Goal: Task Accomplishment & Management: Complete application form

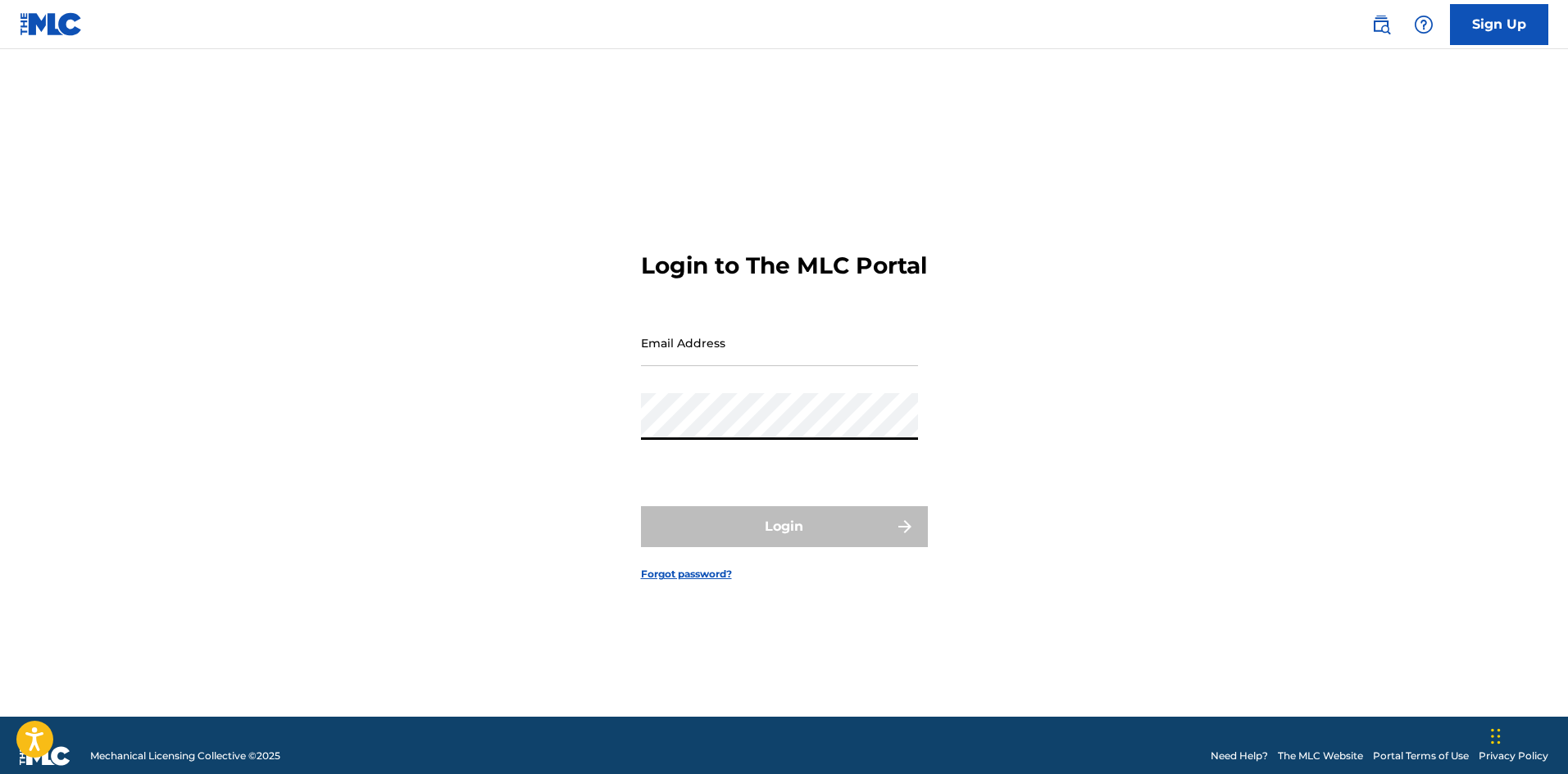
type input "[EMAIL_ADDRESS][DOMAIN_NAME]"
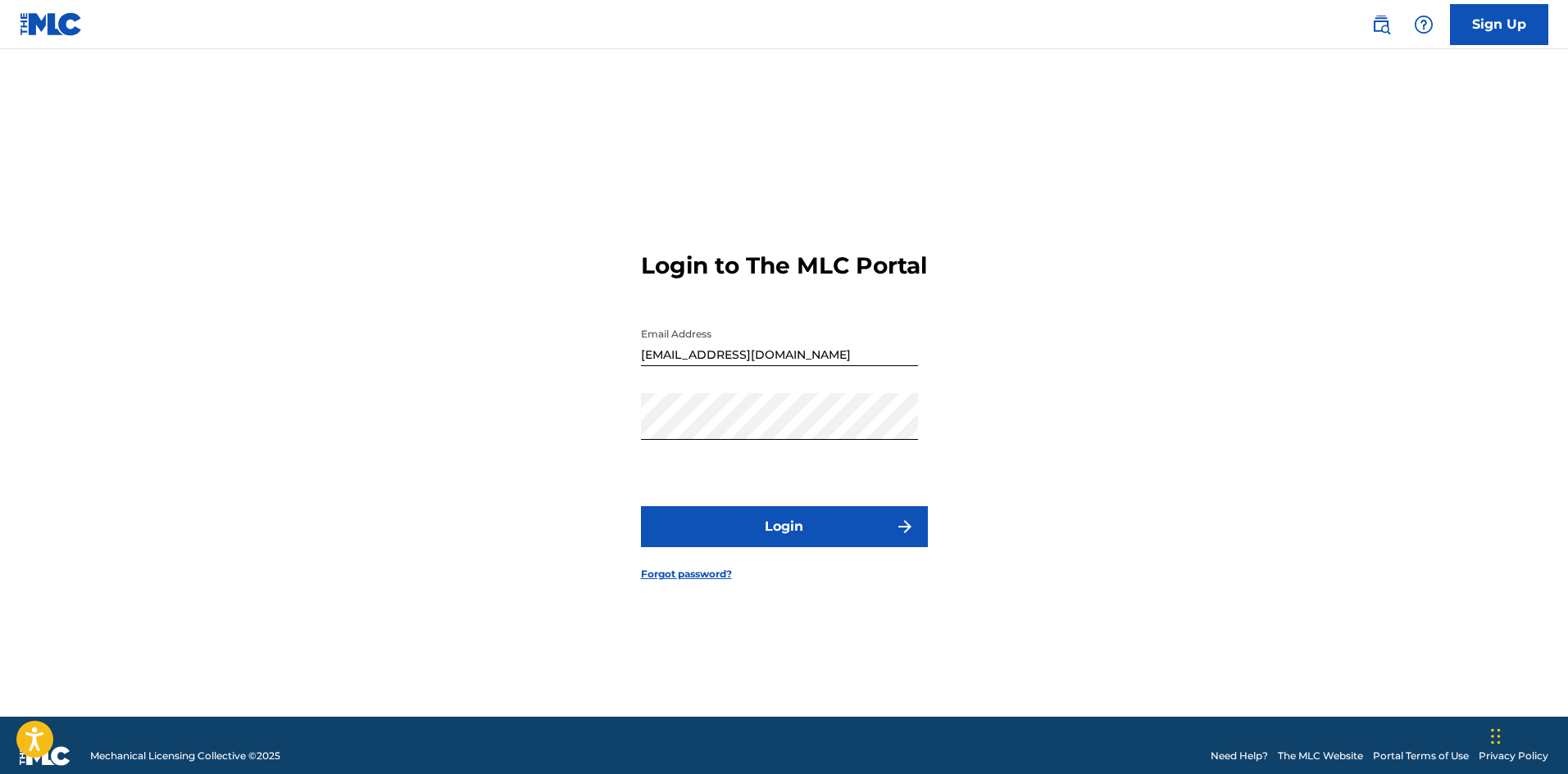
click at [836, 539] on button "Login" at bounding box center [784, 526] width 287 height 41
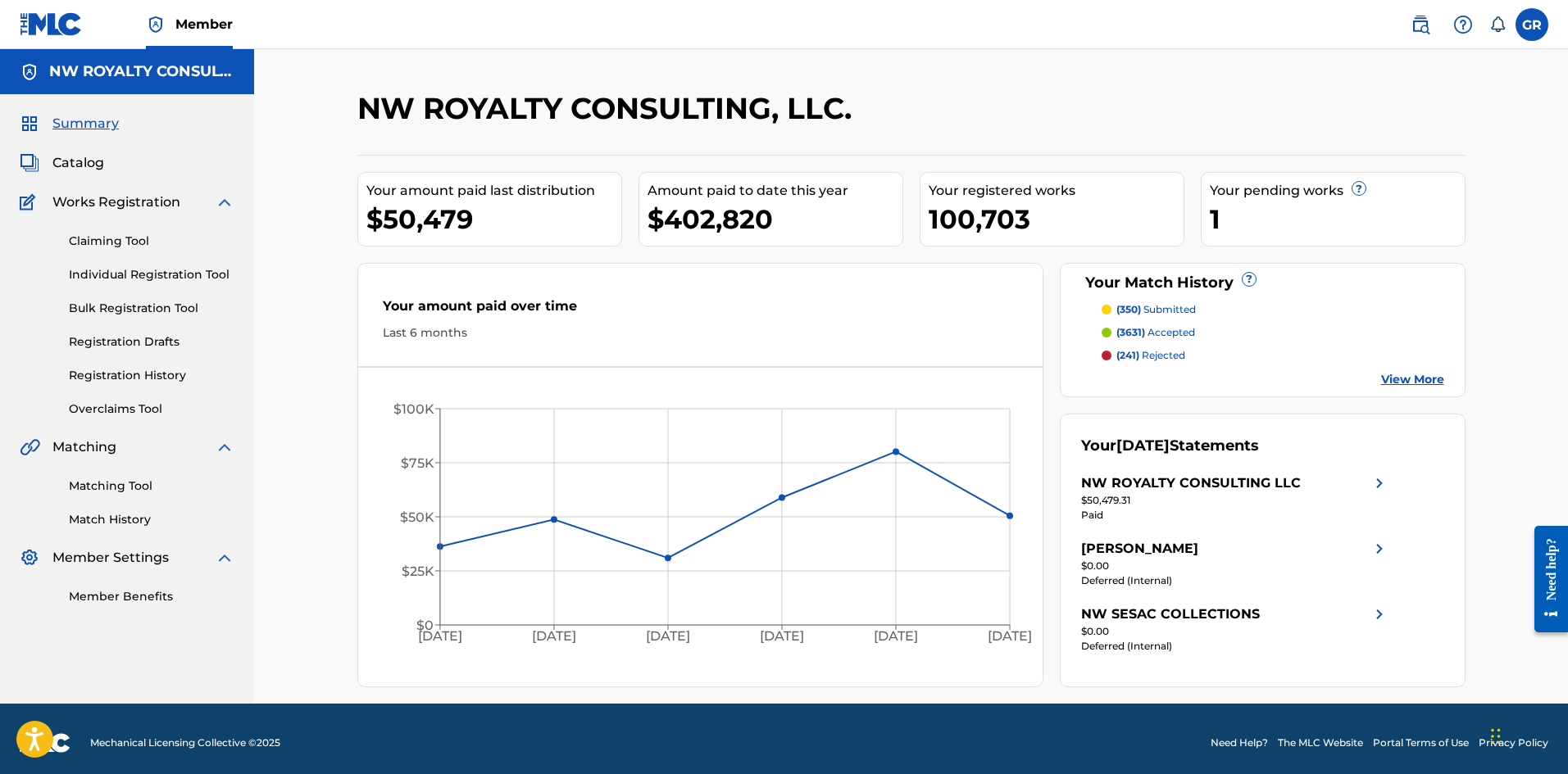
click at [100, 486] on link "Matching Tool" at bounding box center [152, 486] width 166 height 18
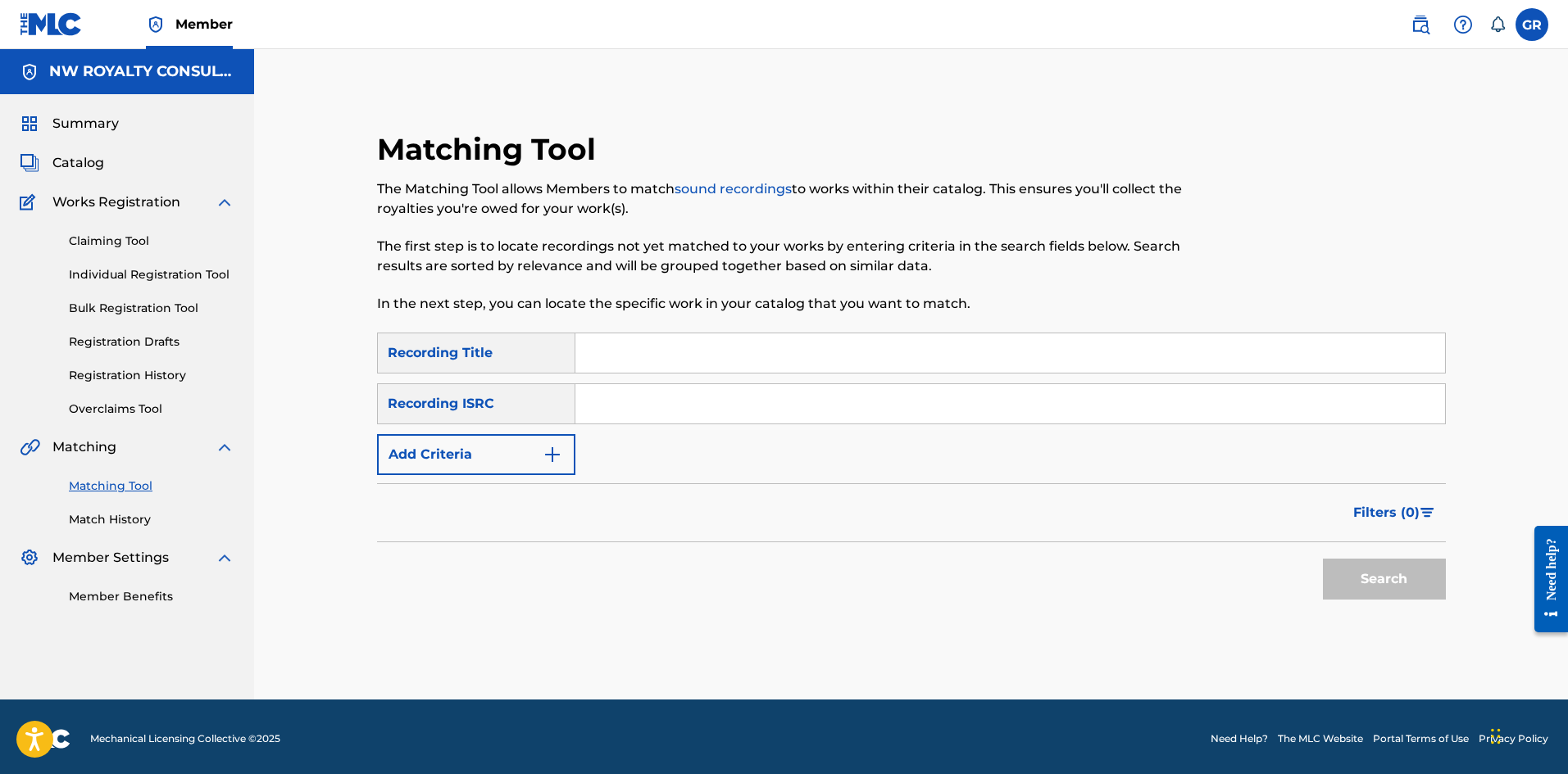
click at [92, 168] on span "Catalog" at bounding box center [78, 162] width 52 height 19
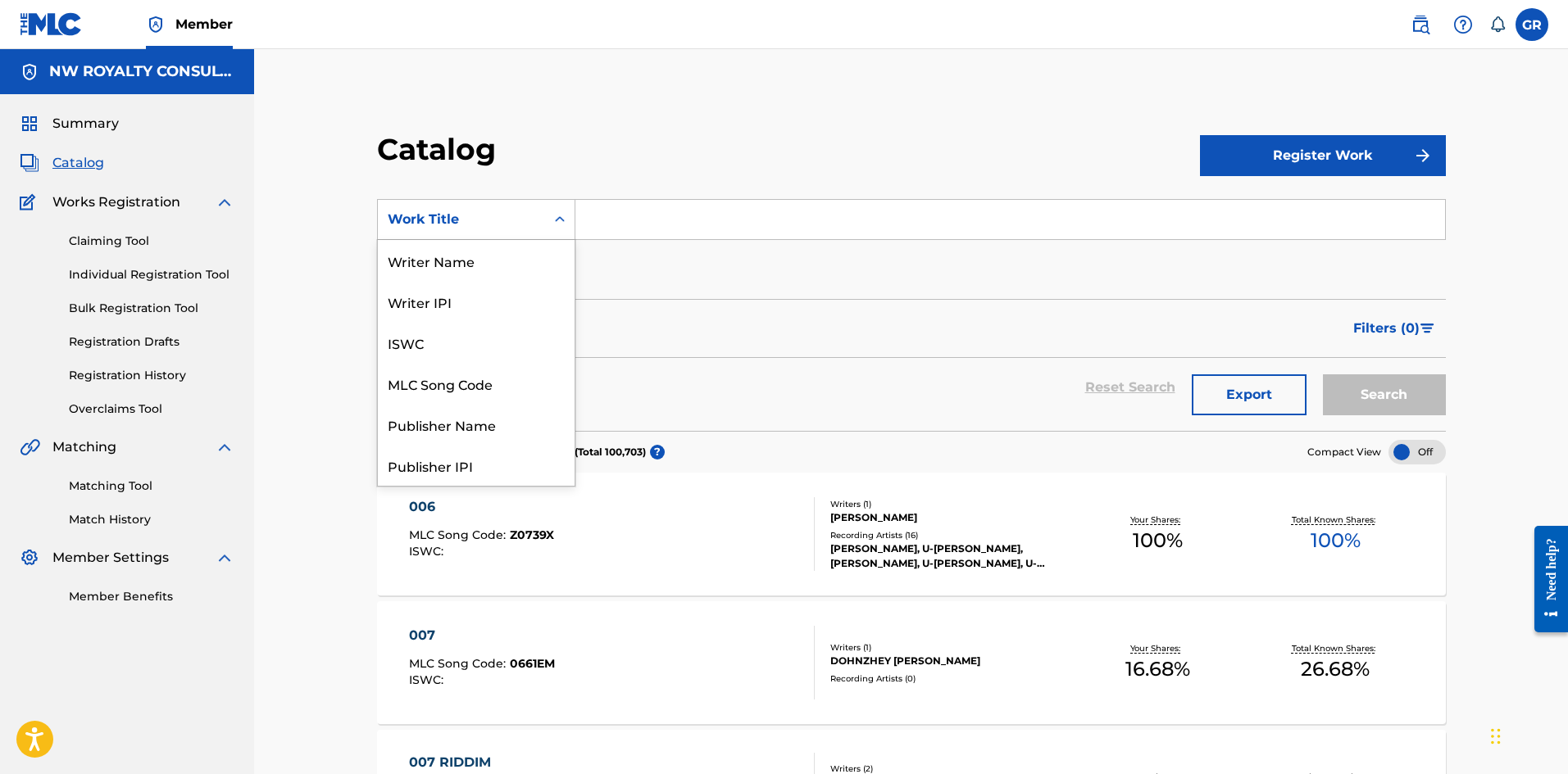
click at [475, 216] on div "Work Title" at bounding box center [462, 219] width 147 height 19
click at [483, 382] on div "MLC Song Code" at bounding box center [476, 383] width 196 height 41
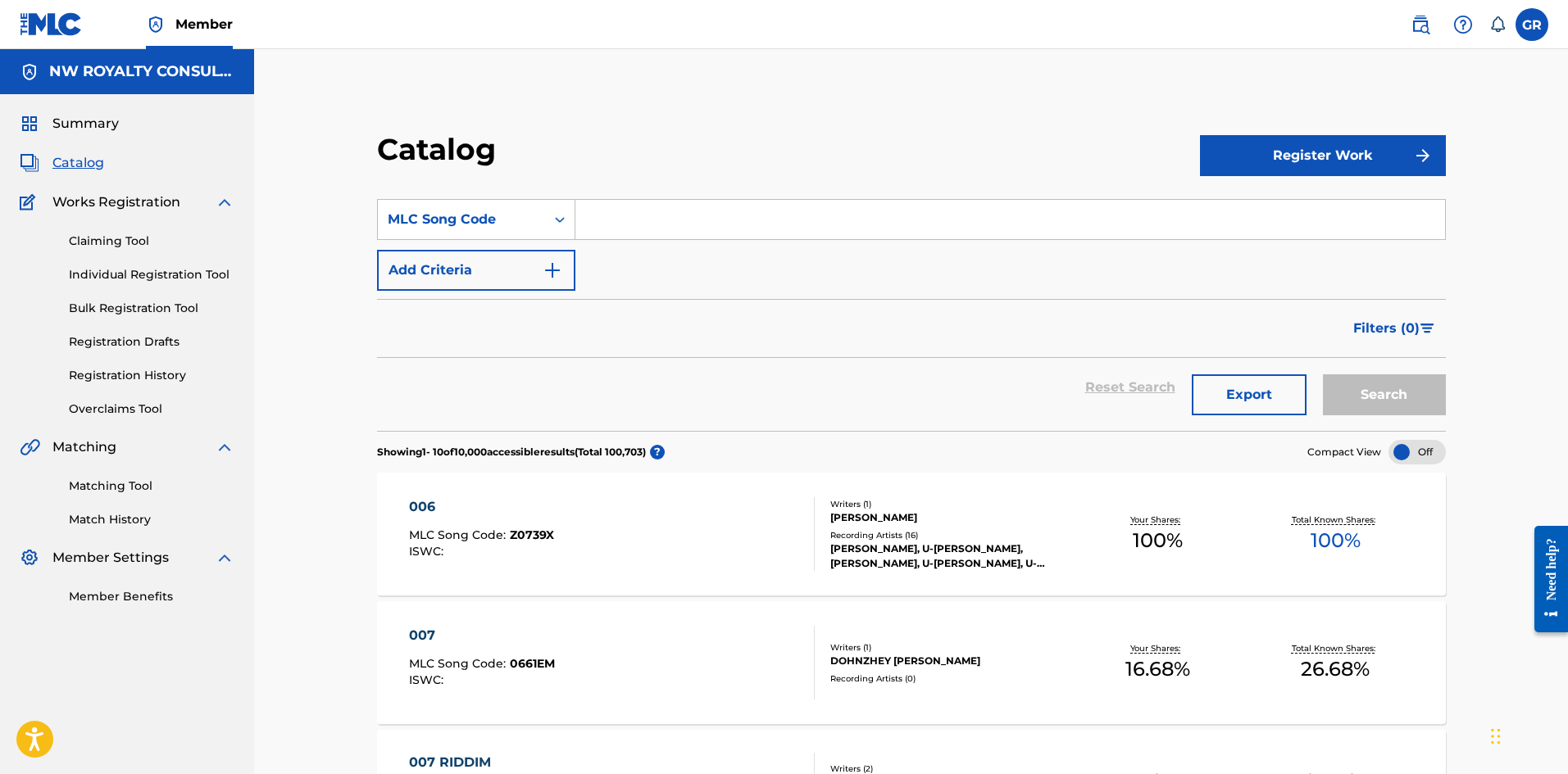
click at [607, 217] on input "Search Form" at bounding box center [1009, 219] width 869 height 40
paste input "CB308E"
type input "CB308E"
click at [1392, 391] on button "Search" at bounding box center [1384, 394] width 123 height 41
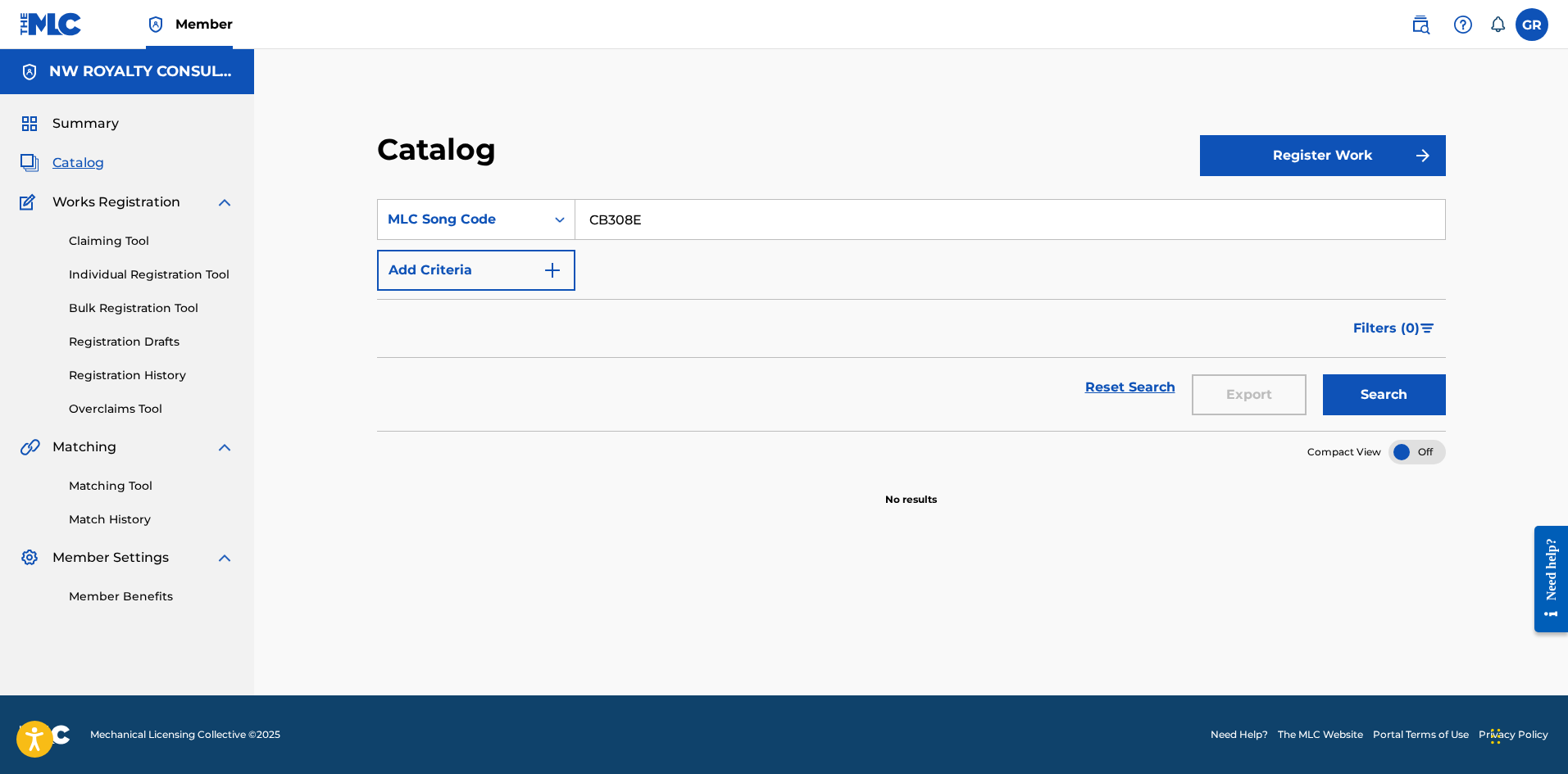
click at [1329, 155] on button "Register Work" at bounding box center [1323, 156] width 246 height 41
click at [1248, 210] on link "Individual" at bounding box center [1323, 208] width 246 height 40
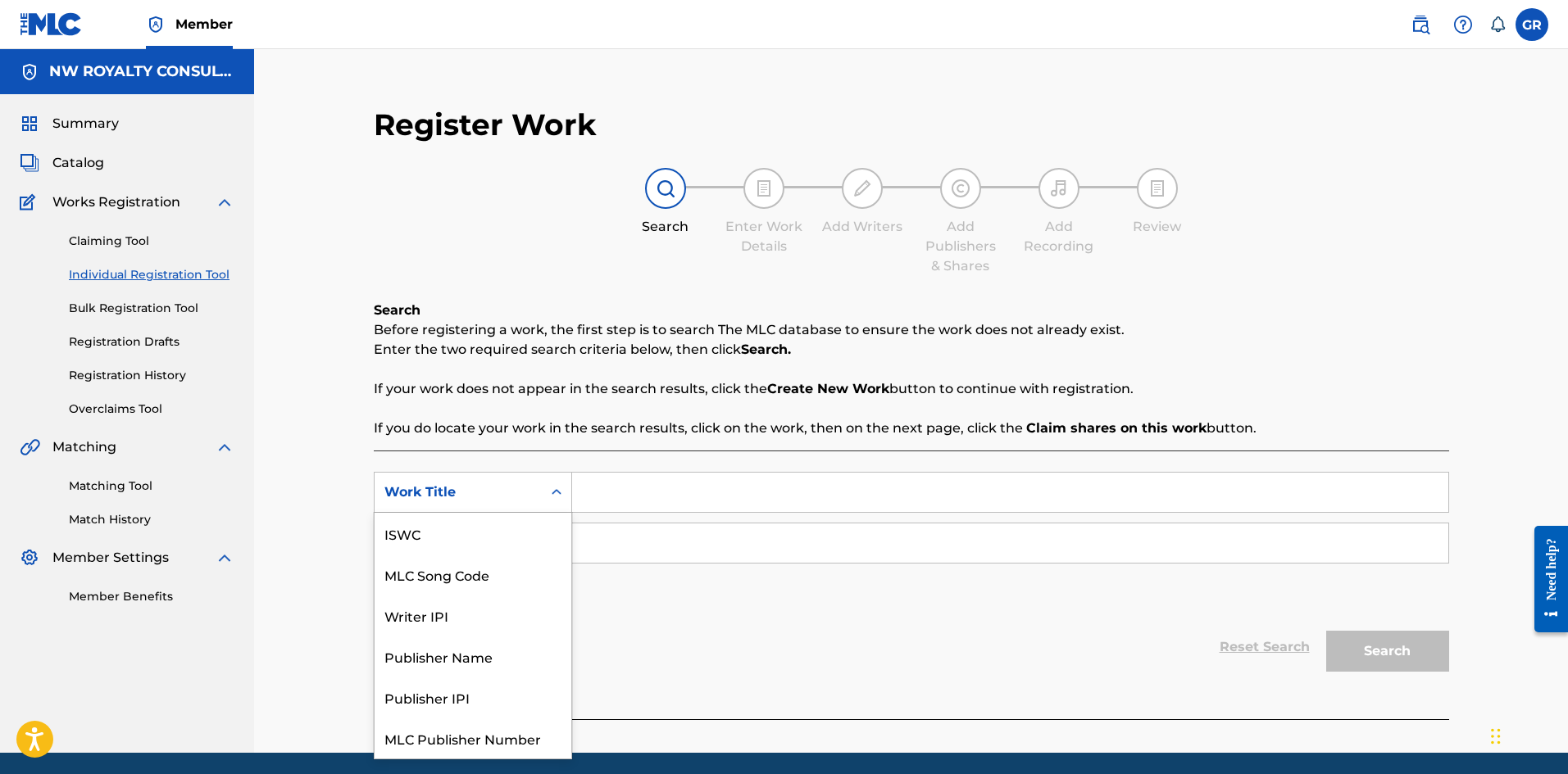
scroll to position [41, 0]
click at [516, 498] on div "Work Title" at bounding box center [458, 492] width 147 height 19
click at [485, 534] on div "MLC Song Code" at bounding box center [472, 534] width 196 height 41
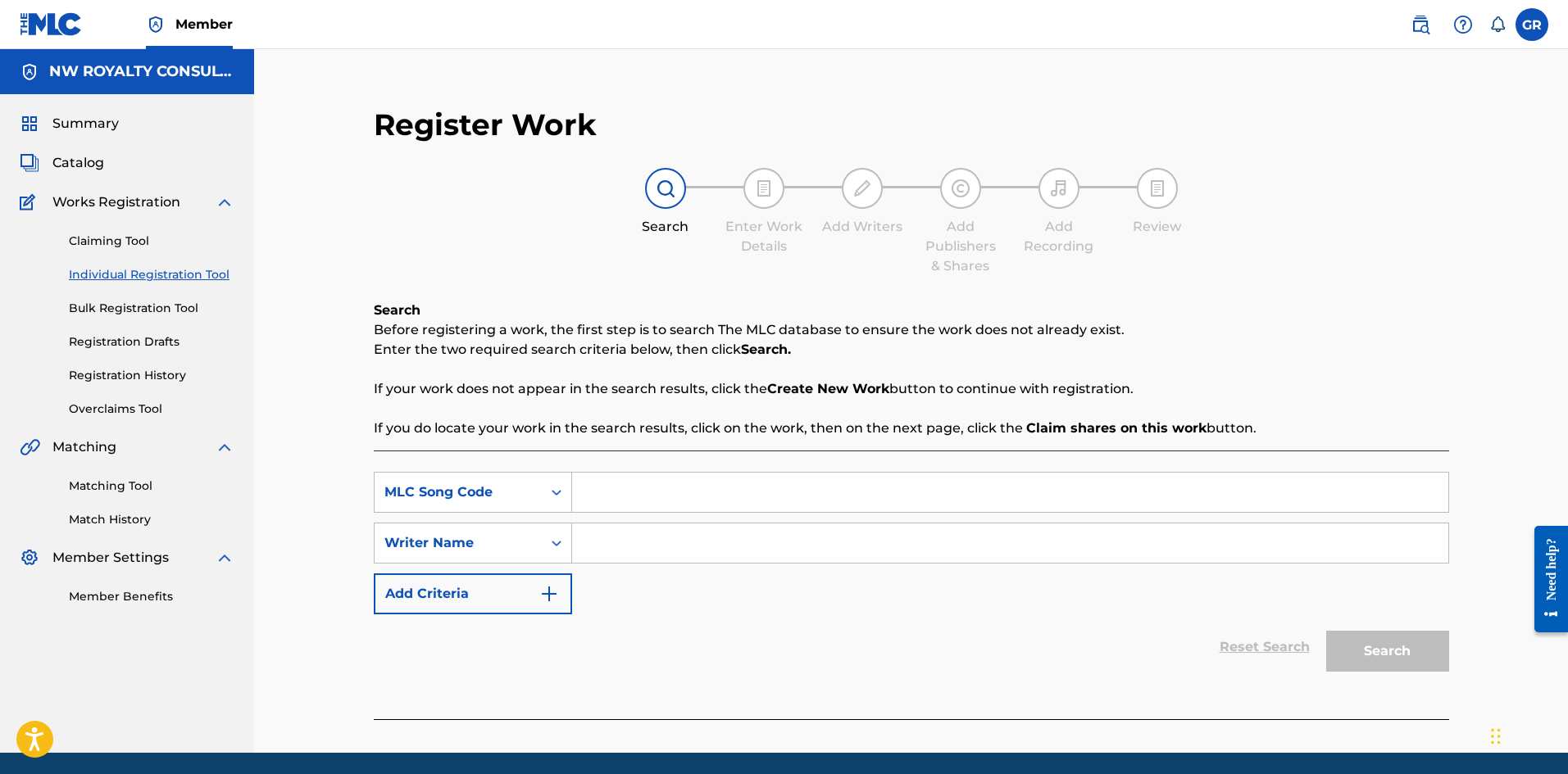
click at [603, 492] on input "Search Form" at bounding box center [1010, 492] width 876 height 40
paste input "CB308E"
type input "CB308E"
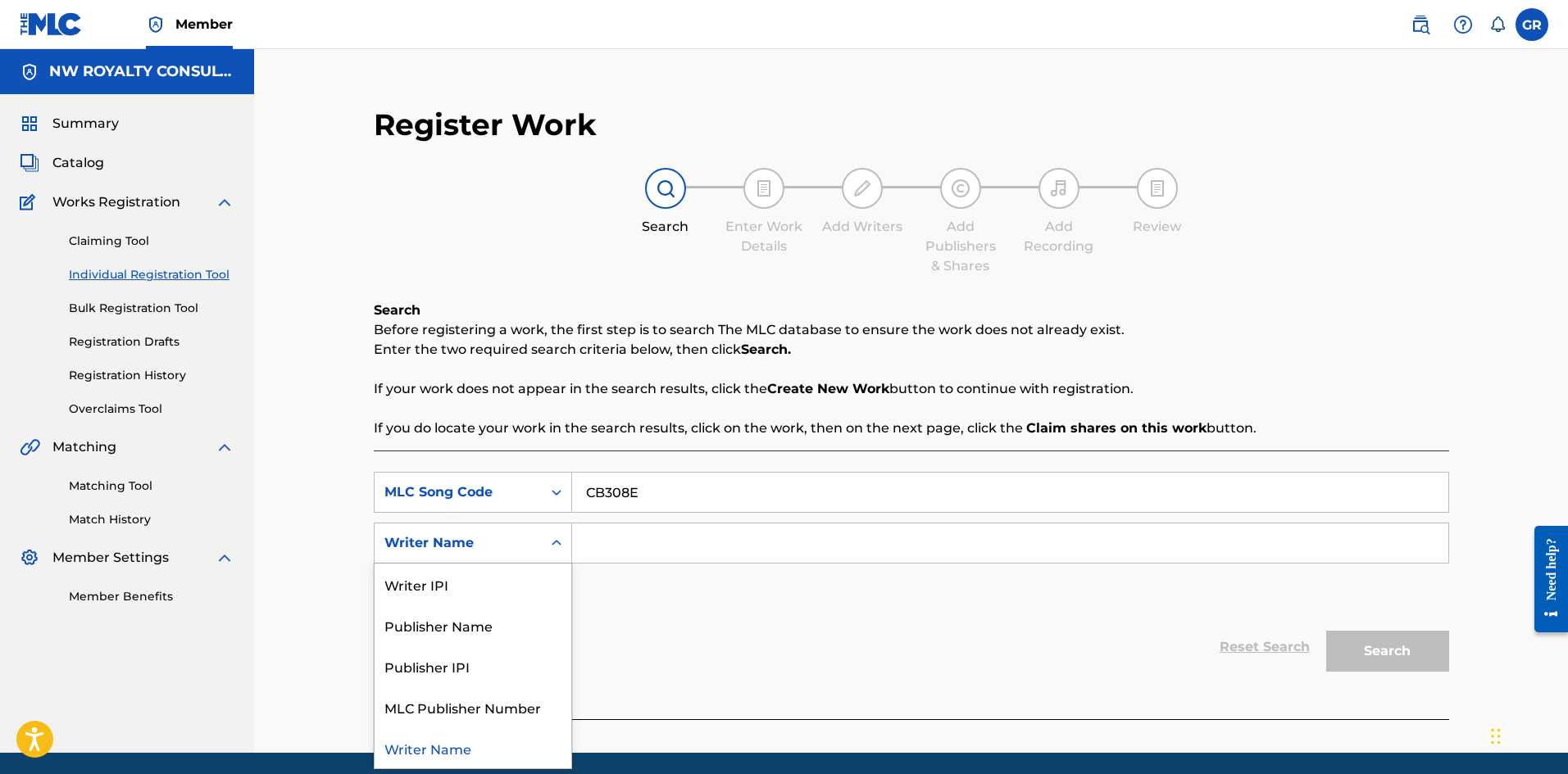
click at [553, 539] on icon "Search Form" at bounding box center [557, 544] width 17 height 17
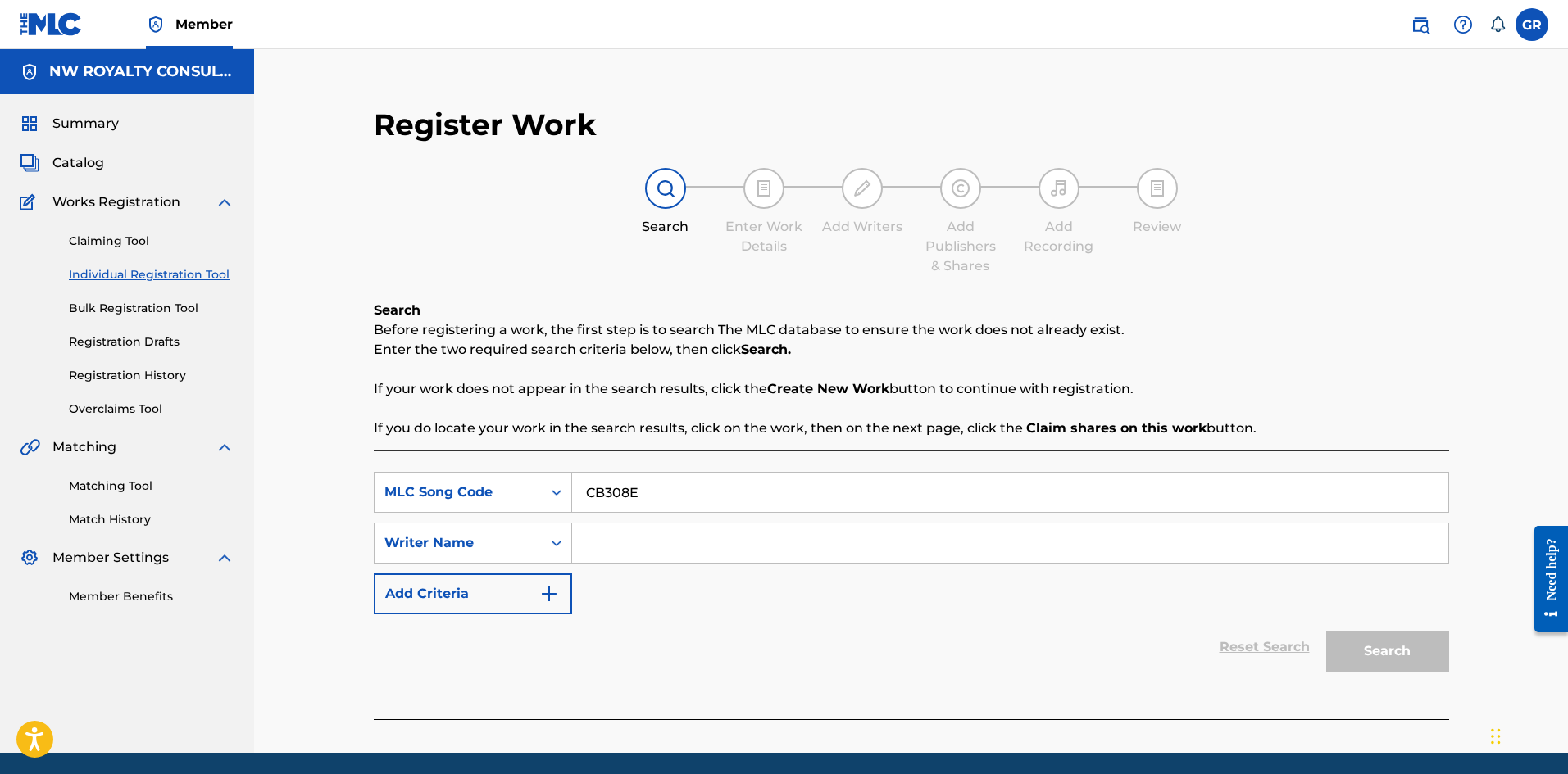
click at [633, 543] on input "Search Form" at bounding box center [1010, 543] width 876 height 40
type input "[PERSON_NAME]"
click at [1326, 631] on button "Search" at bounding box center [1387, 651] width 123 height 41
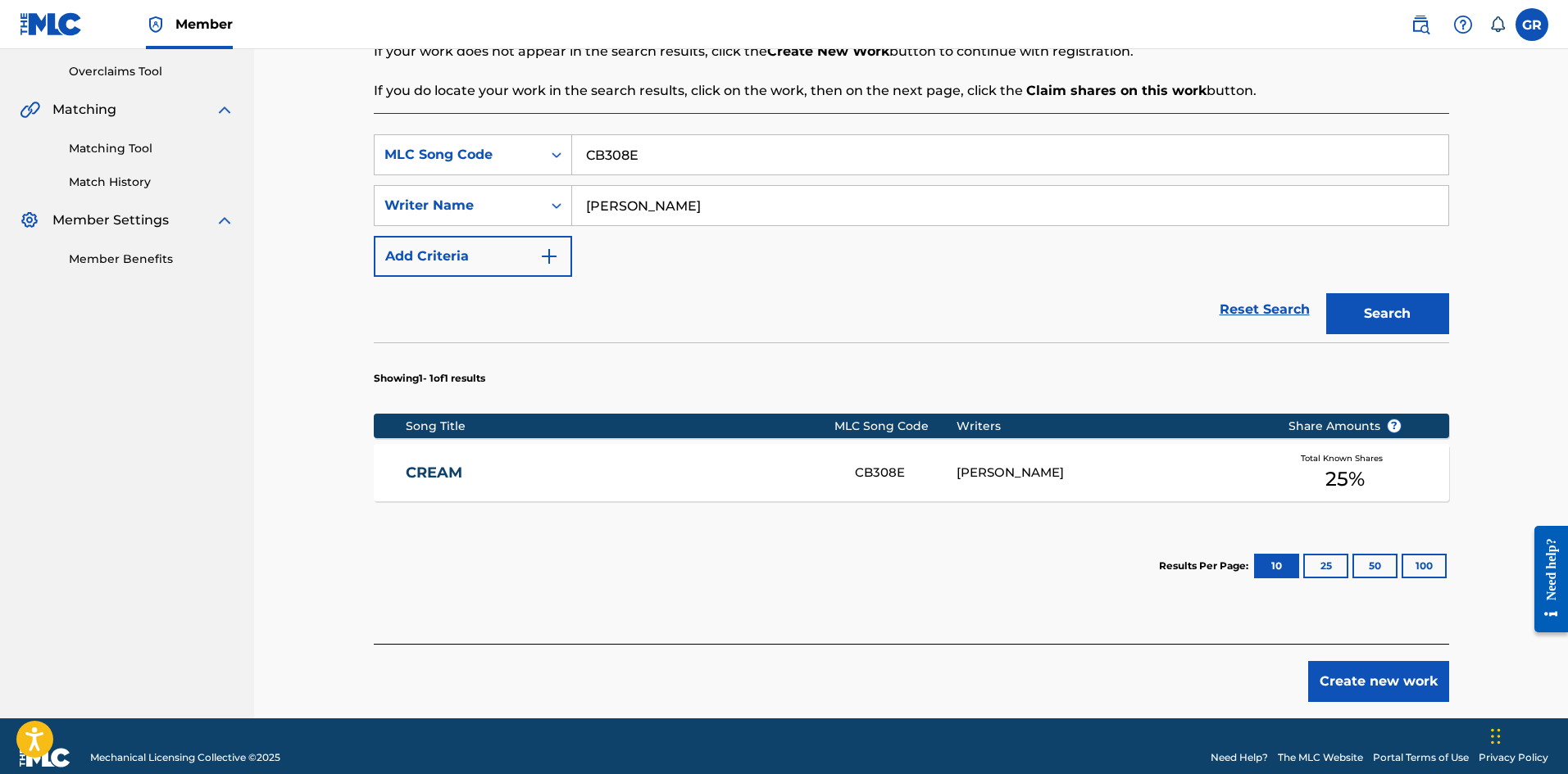
scroll to position [360, 0]
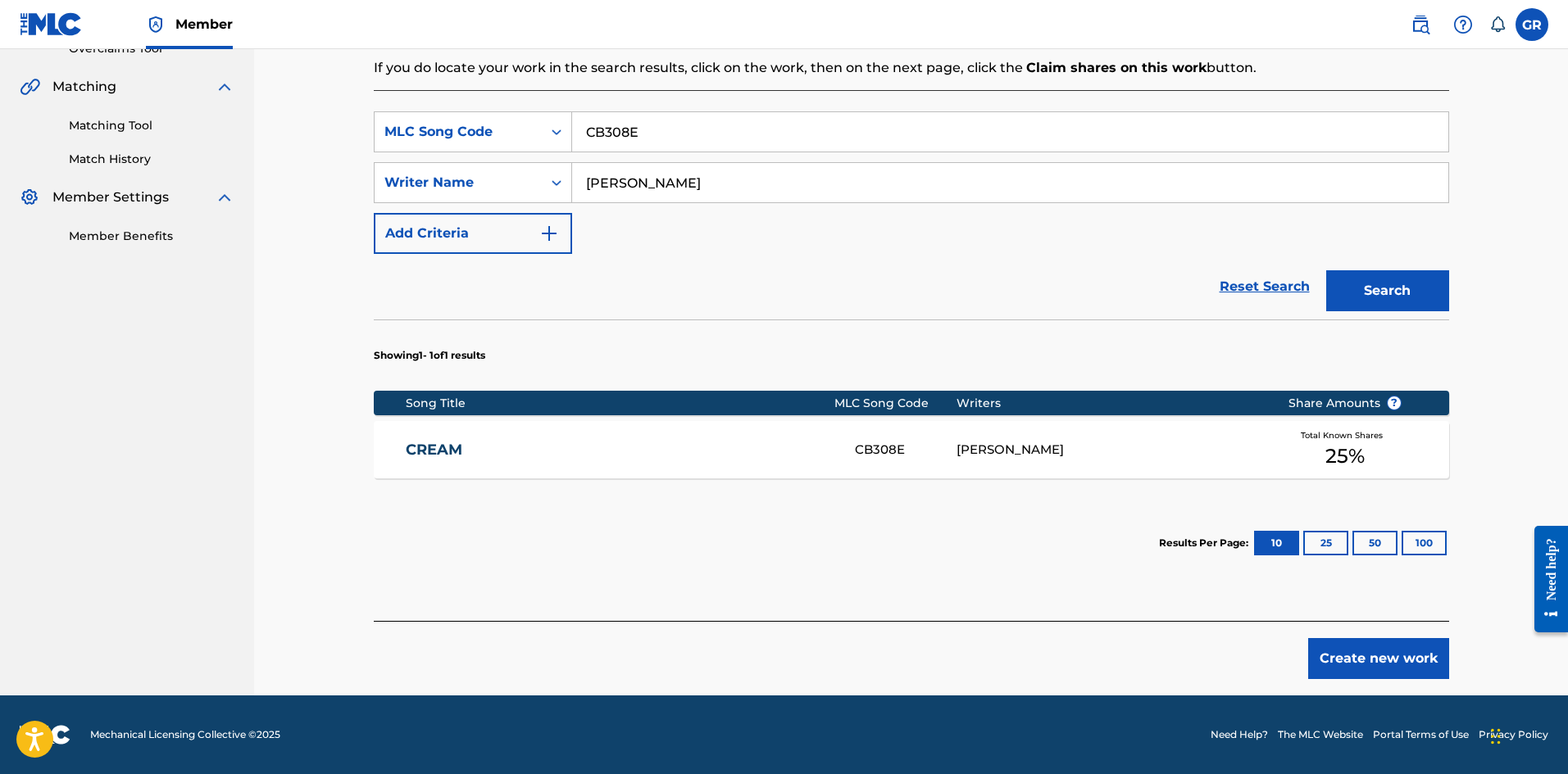
click at [1074, 447] on div "[PERSON_NAME]" at bounding box center [1110, 450] width 307 height 18
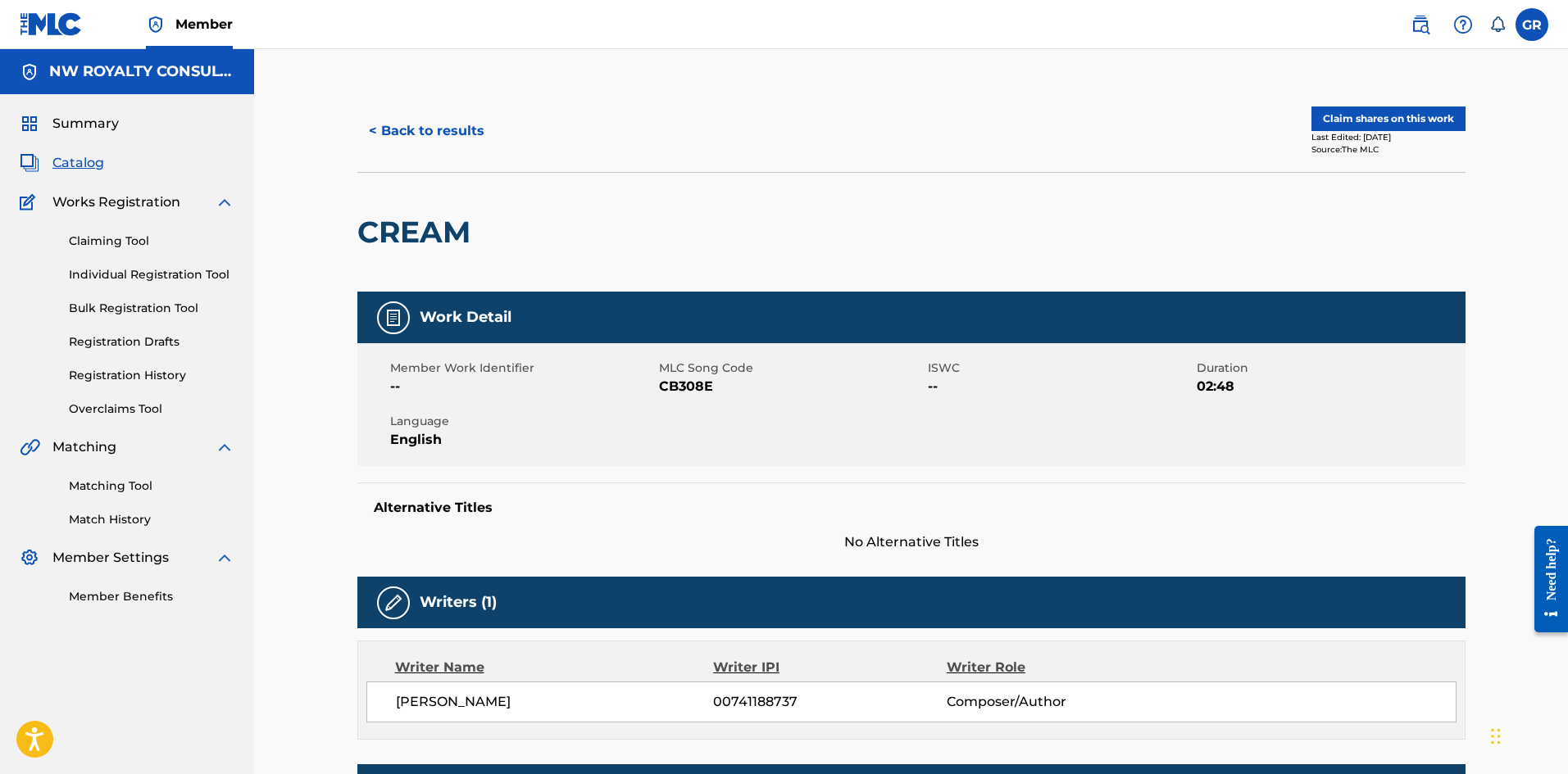
click at [1379, 121] on button "Claim shares on this work" at bounding box center [1388, 119] width 154 height 25
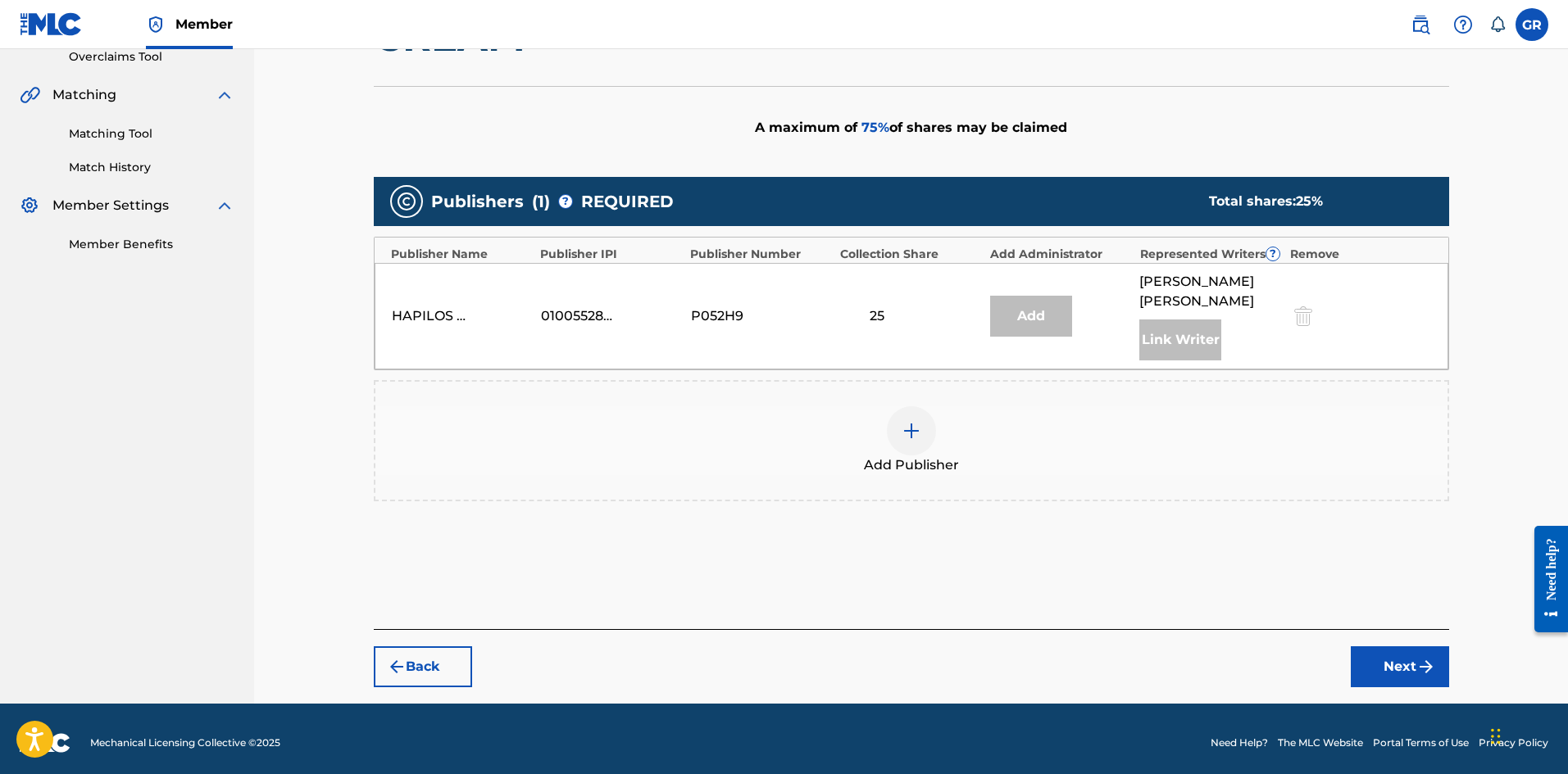
scroll to position [360, 0]
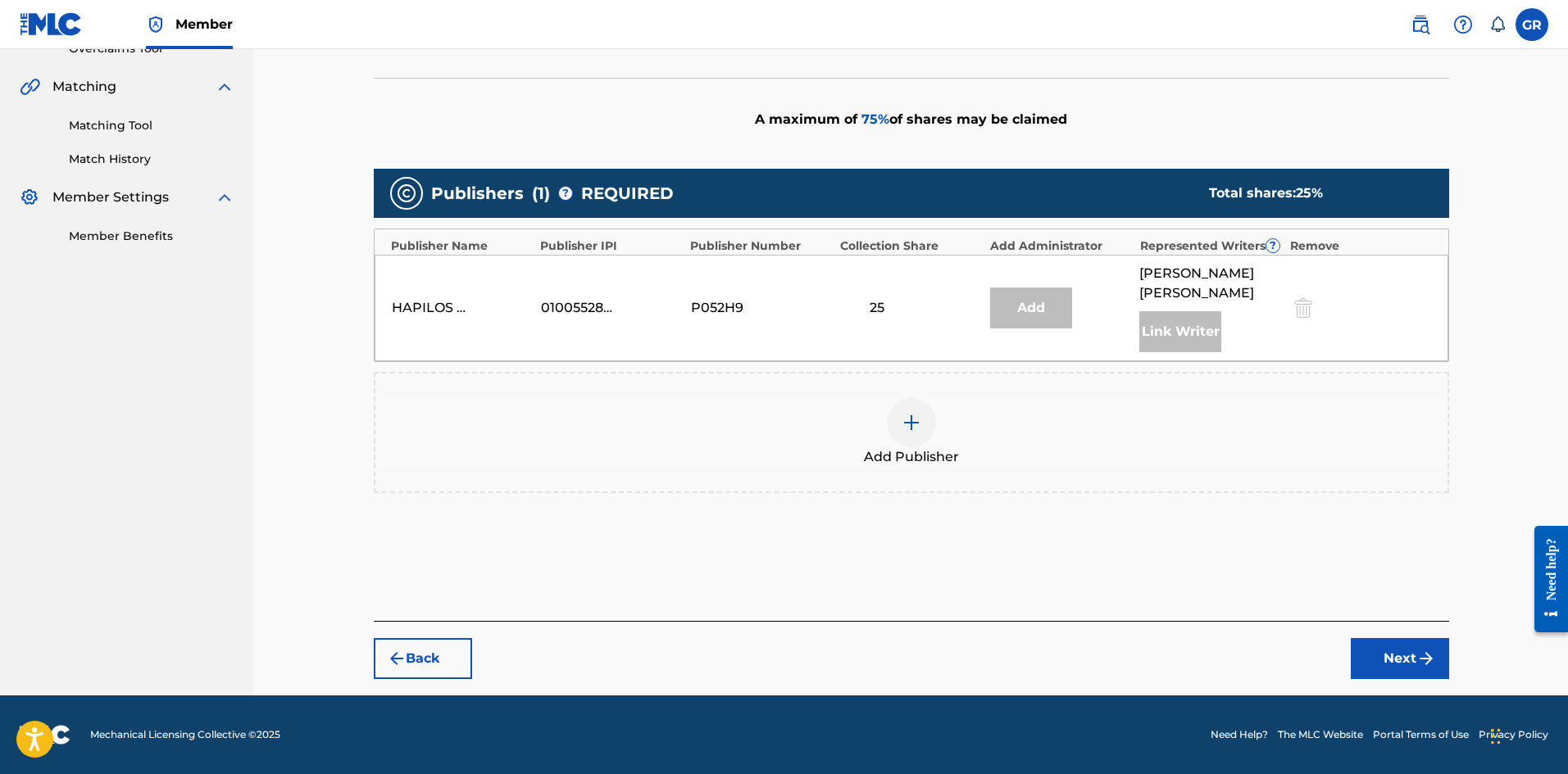
click at [920, 423] on img at bounding box center [911, 422] width 19 height 19
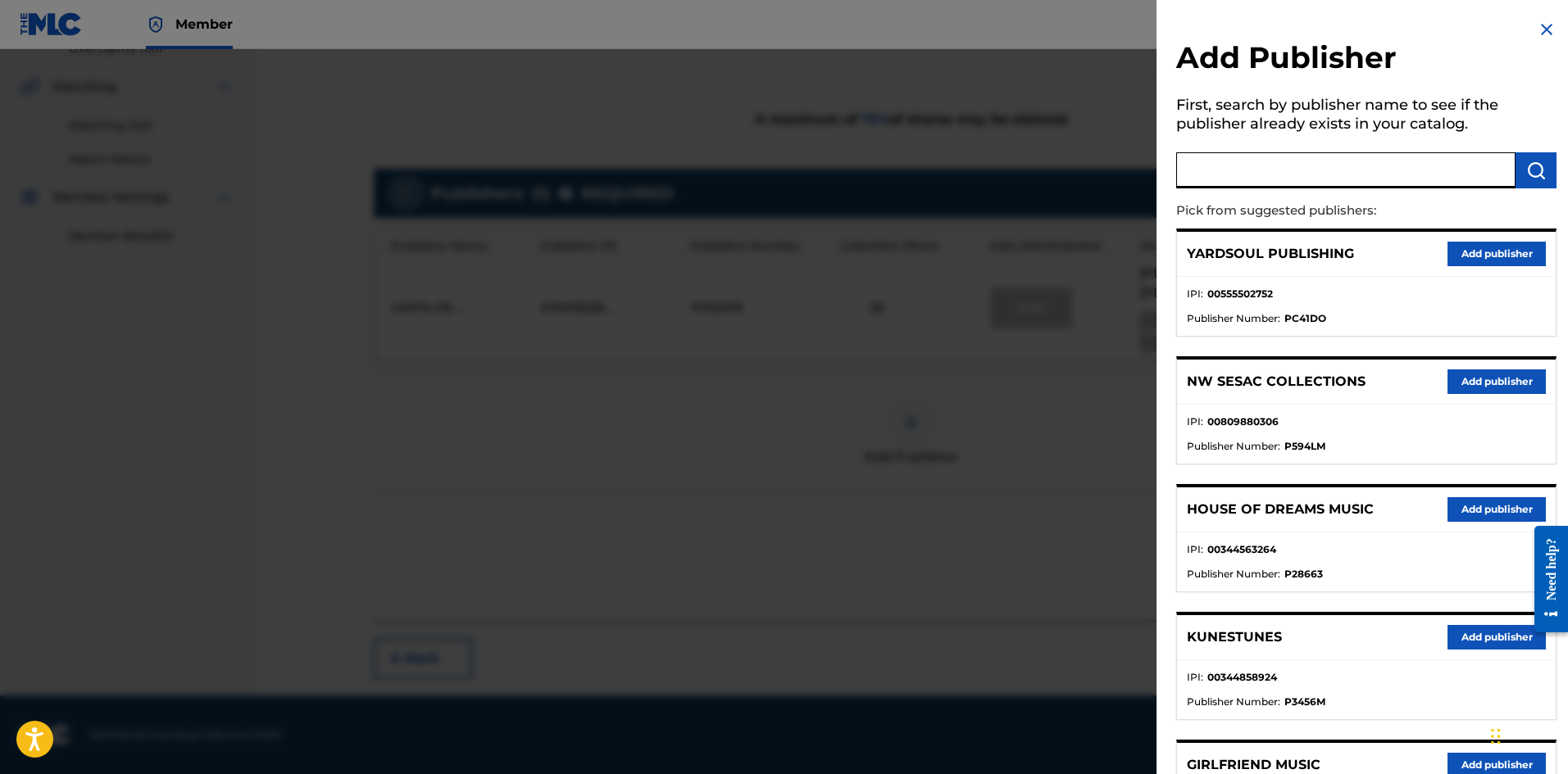
click at [1237, 173] on input "text" at bounding box center [1346, 170] width 339 height 36
type input "[PERSON_NAME]"
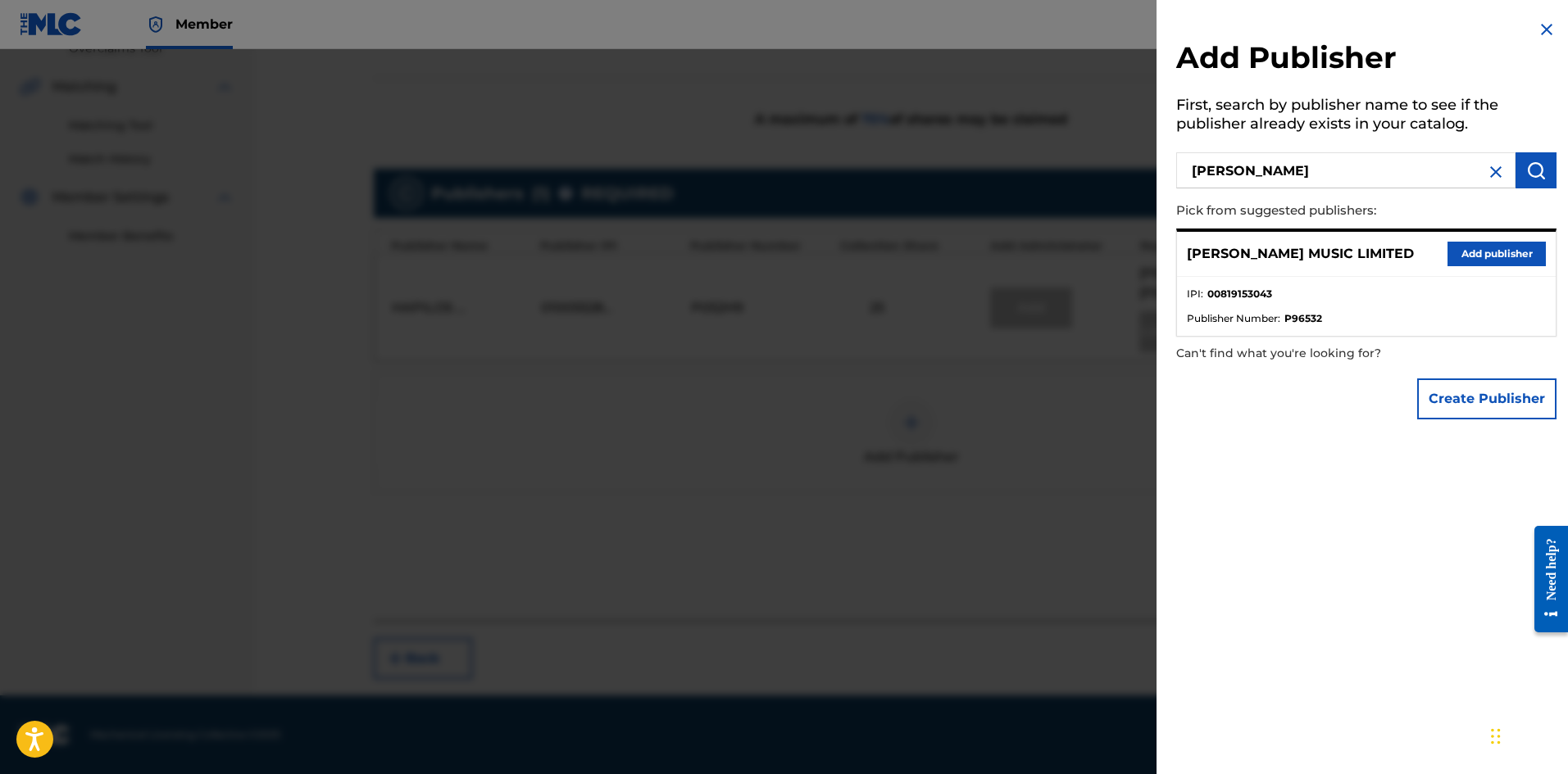
click at [1477, 248] on button "Add publisher" at bounding box center [1496, 253] width 99 height 25
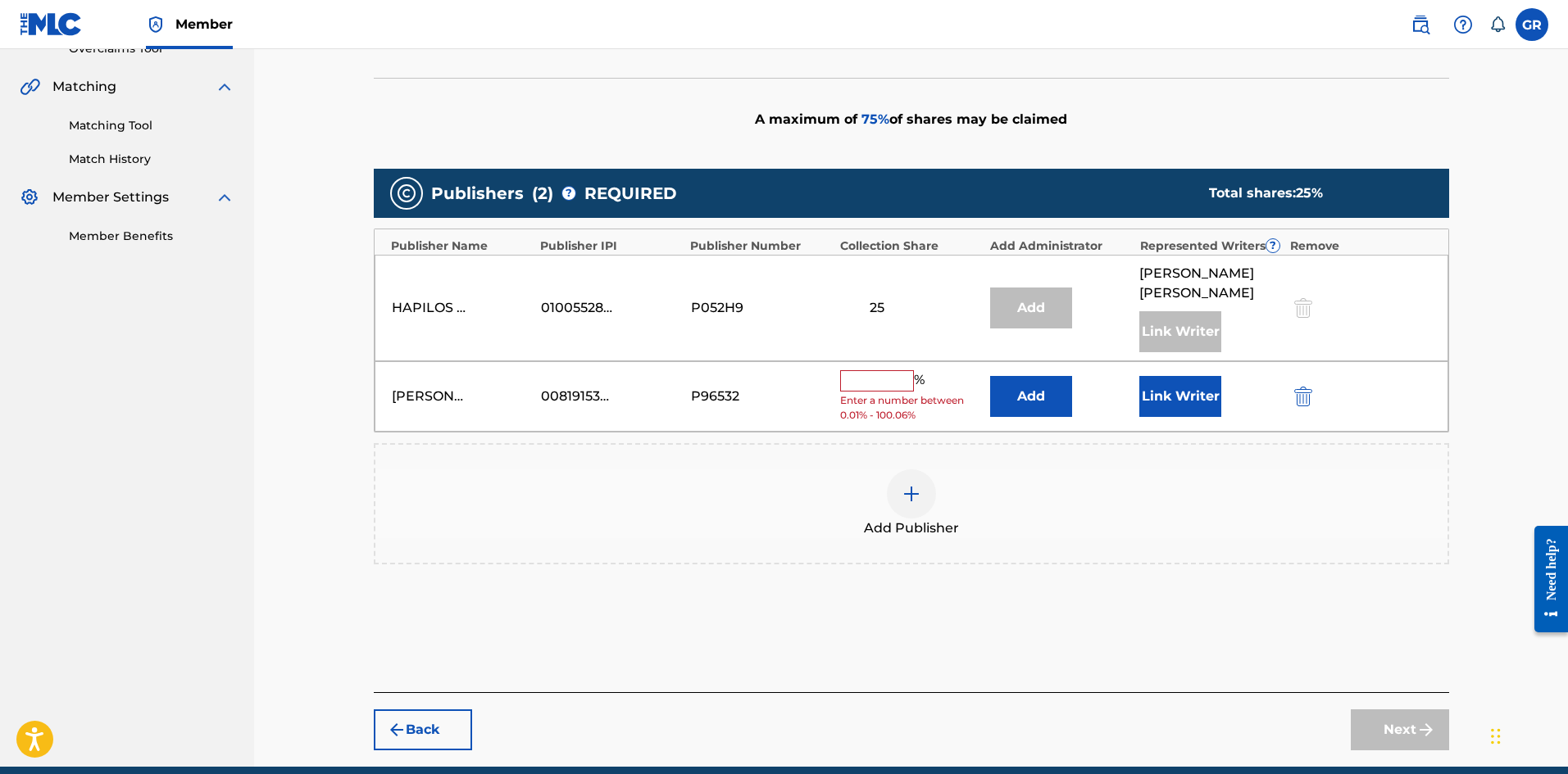
click at [1016, 395] on button "Add" at bounding box center [1031, 396] width 82 height 41
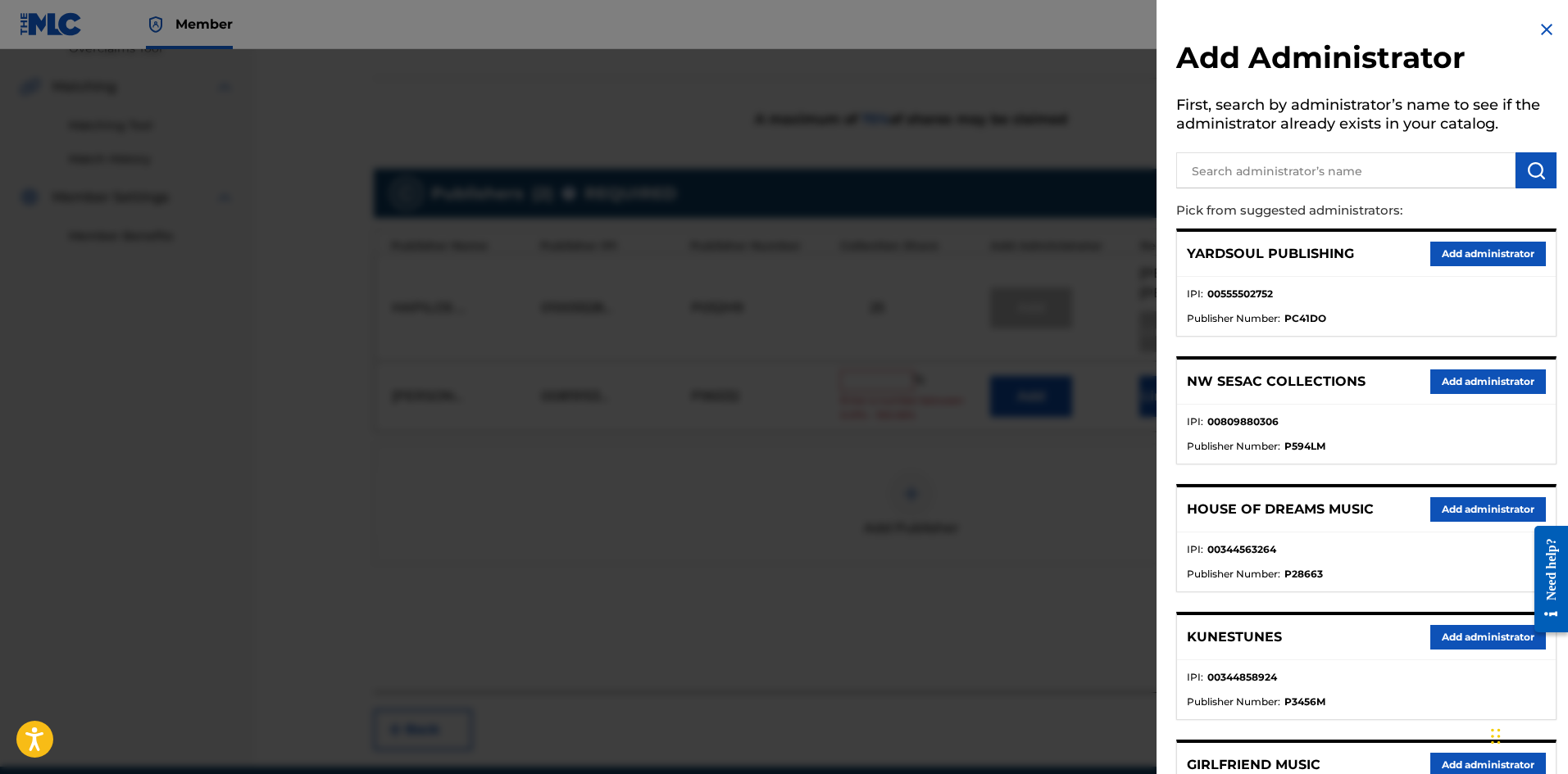
click at [1275, 169] on input "text" at bounding box center [1346, 170] width 339 height 36
type input "nw coll"
click at [1534, 168] on img "submit" at bounding box center [1536, 170] width 19 height 19
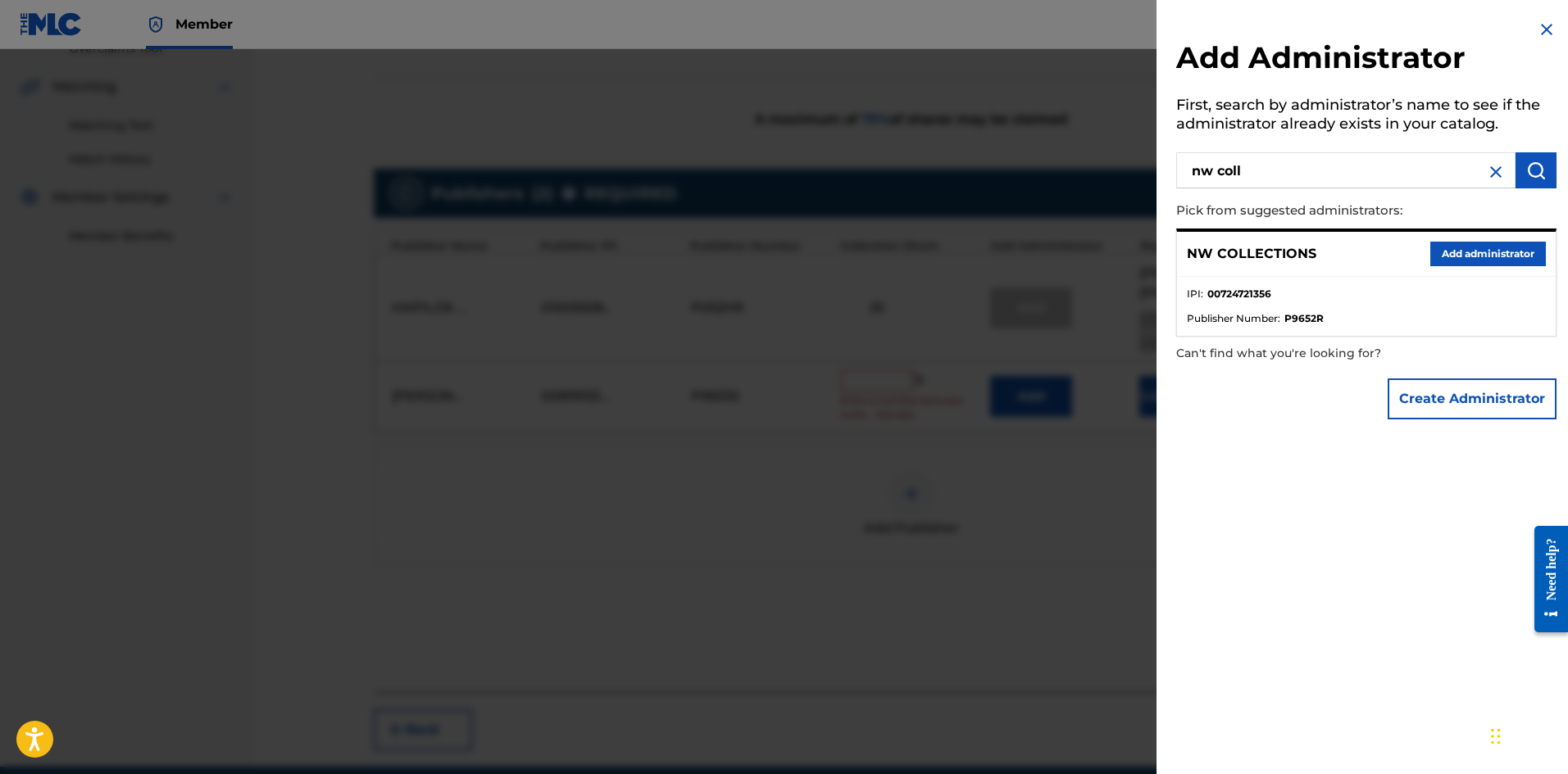
click at [1501, 252] on button "Add administrator" at bounding box center [1488, 253] width 115 height 25
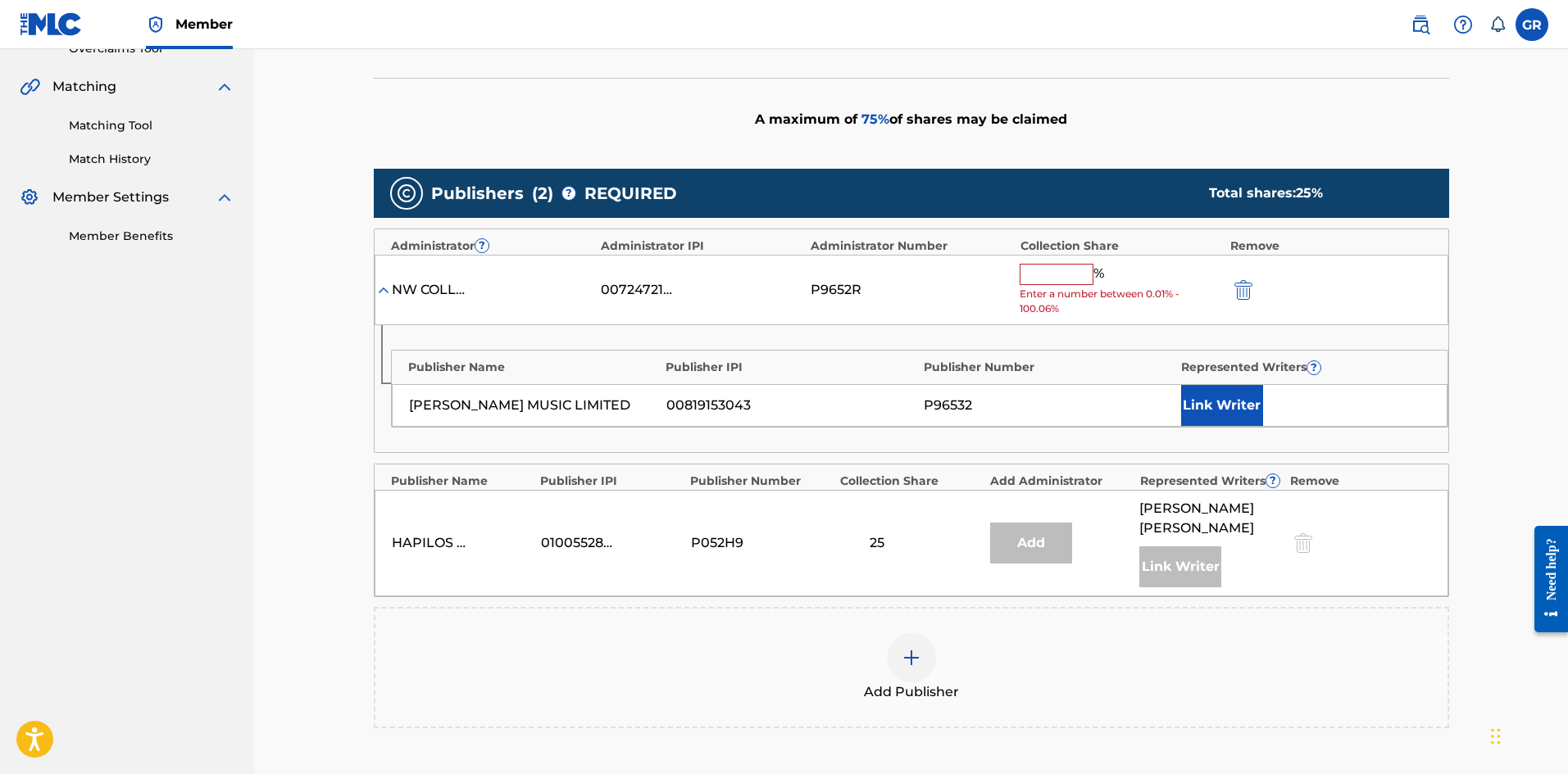
click at [1043, 273] on input "text" at bounding box center [1056, 274] width 74 height 21
type input "75"
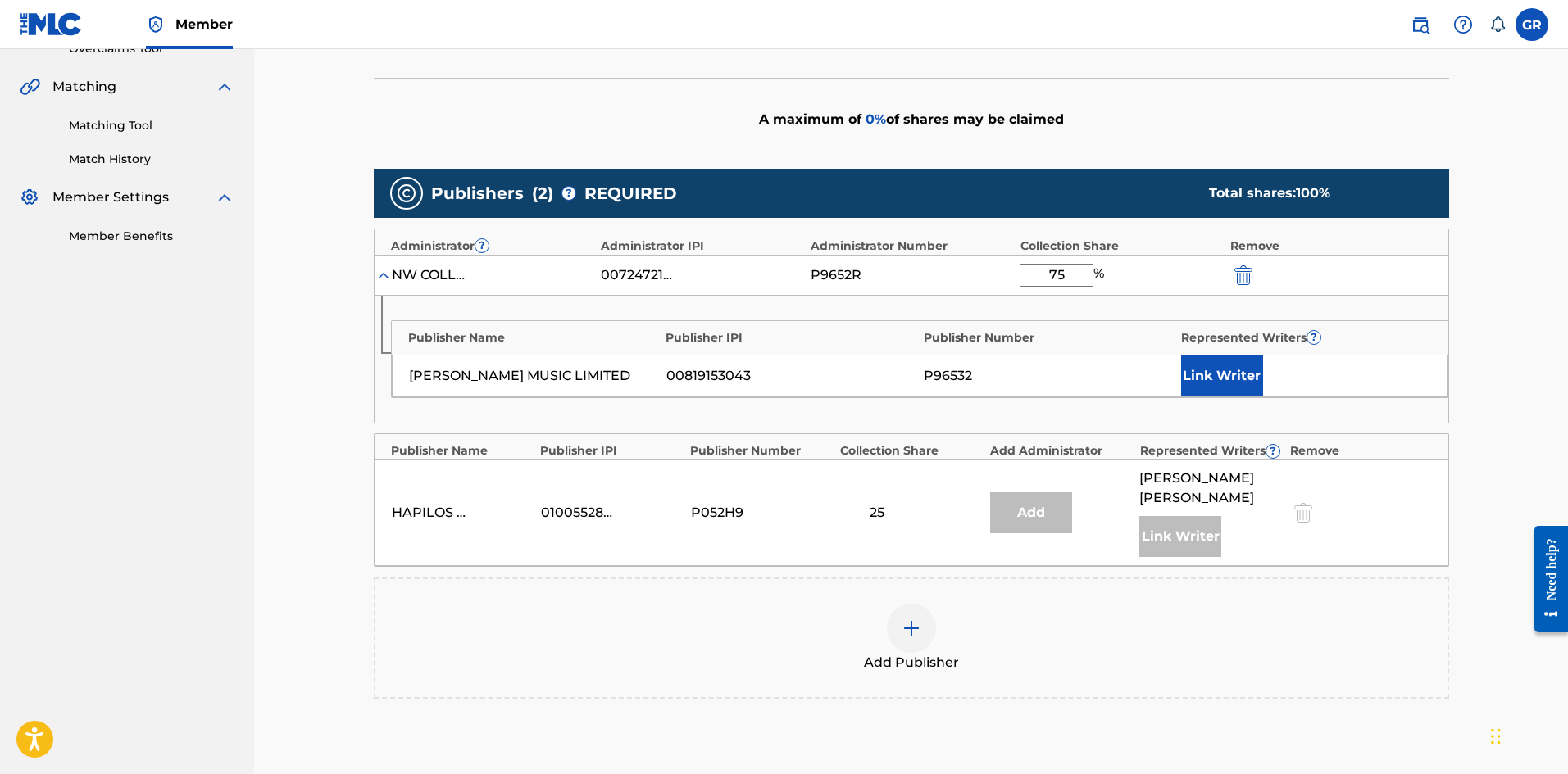
click at [1216, 369] on button "Link Writer" at bounding box center [1221, 376] width 82 height 41
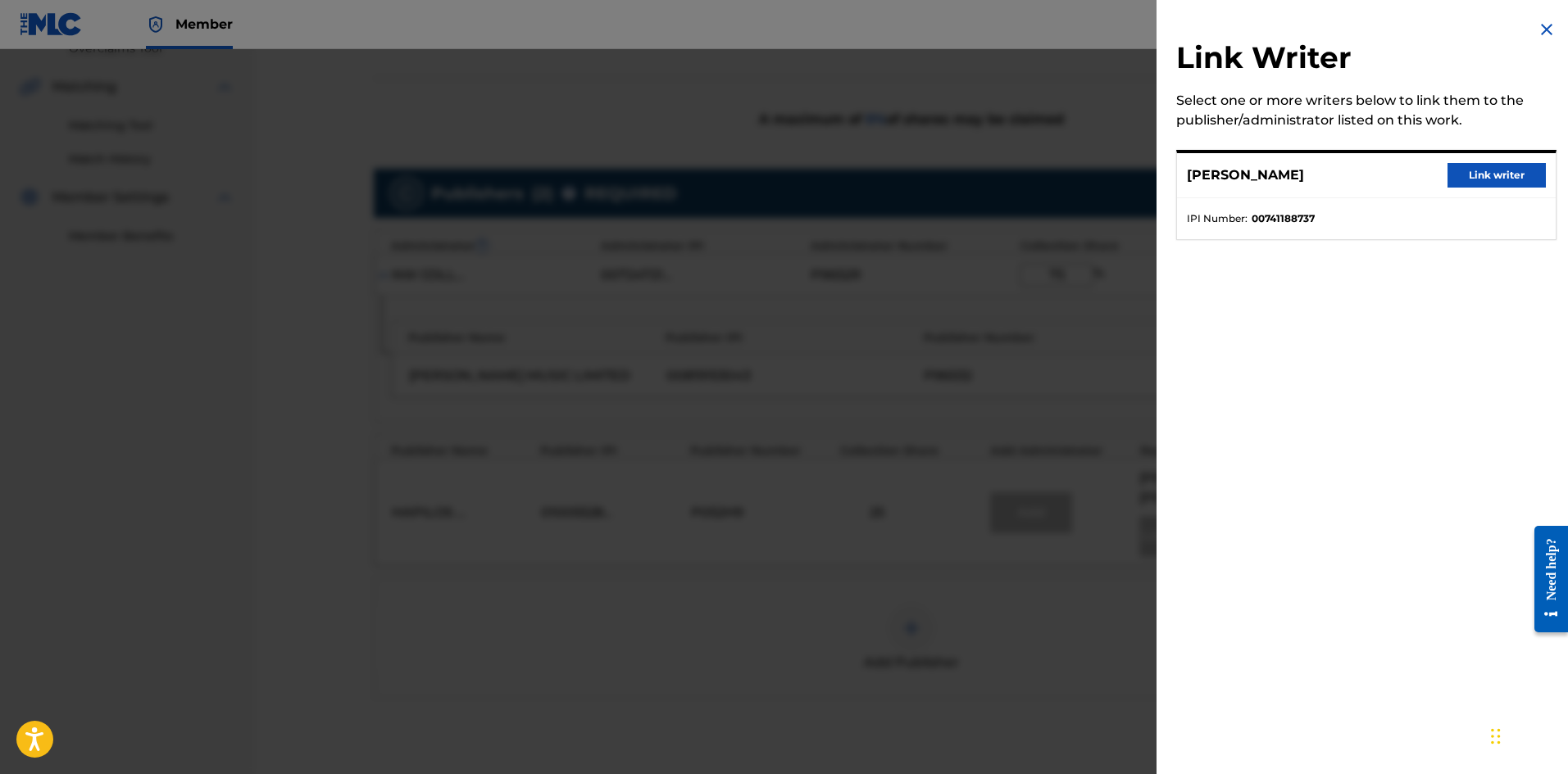
click at [1546, 29] on img at bounding box center [1546, 29] width 19 height 19
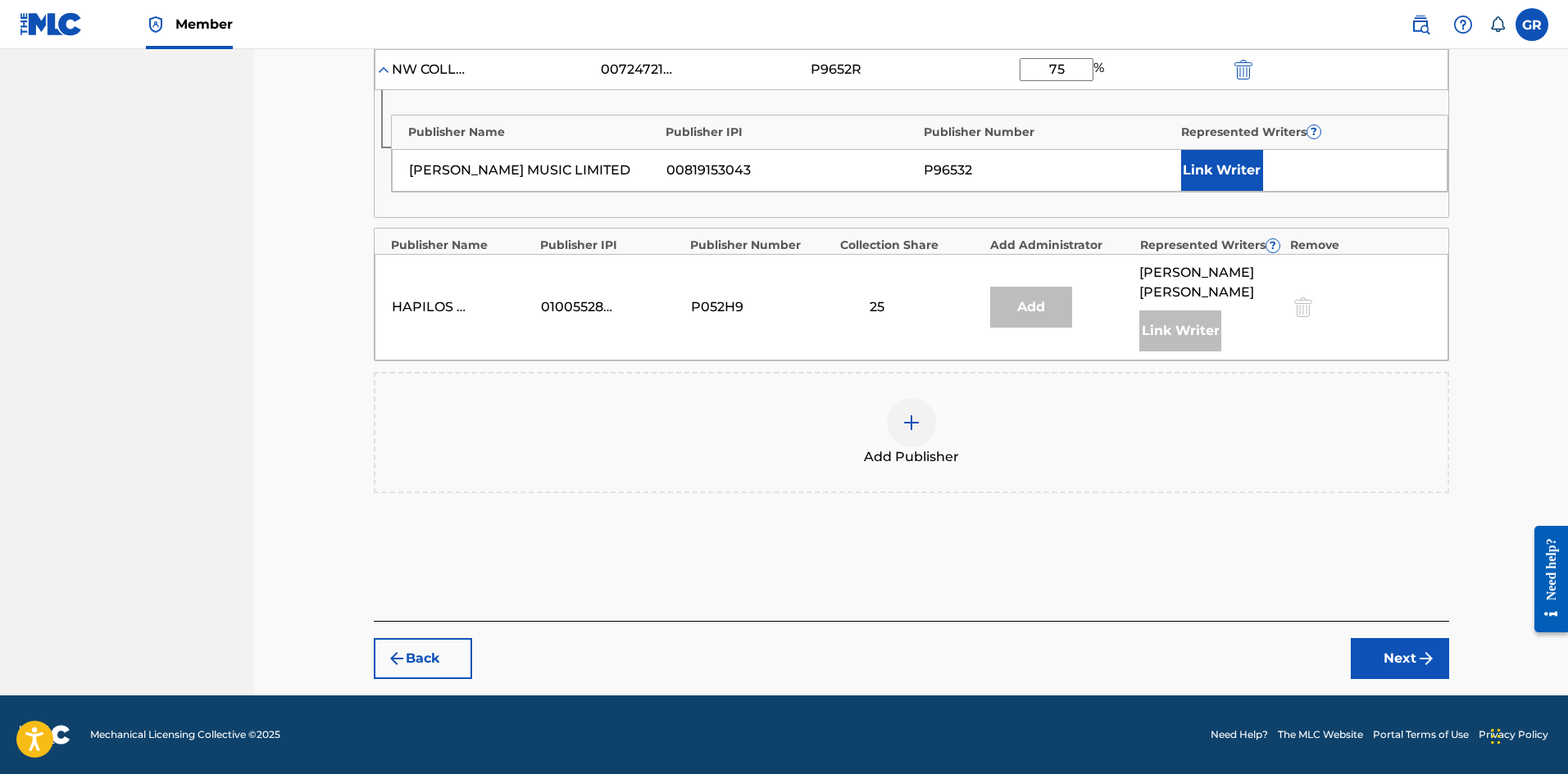
click at [1393, 662] on button "Next" at bounding box center [1399, 659] width 99 height 41
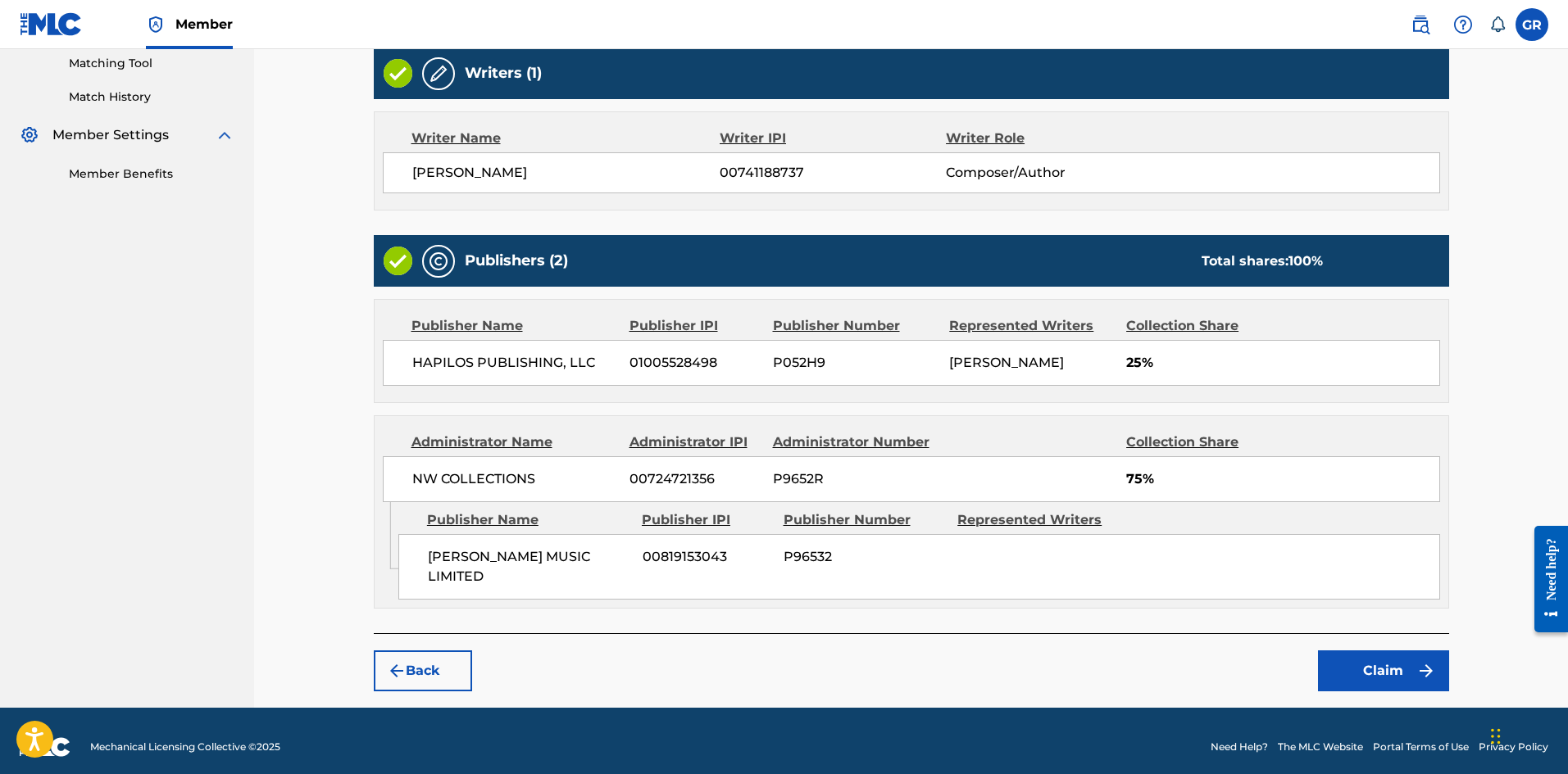
scroll to position [454, 0]
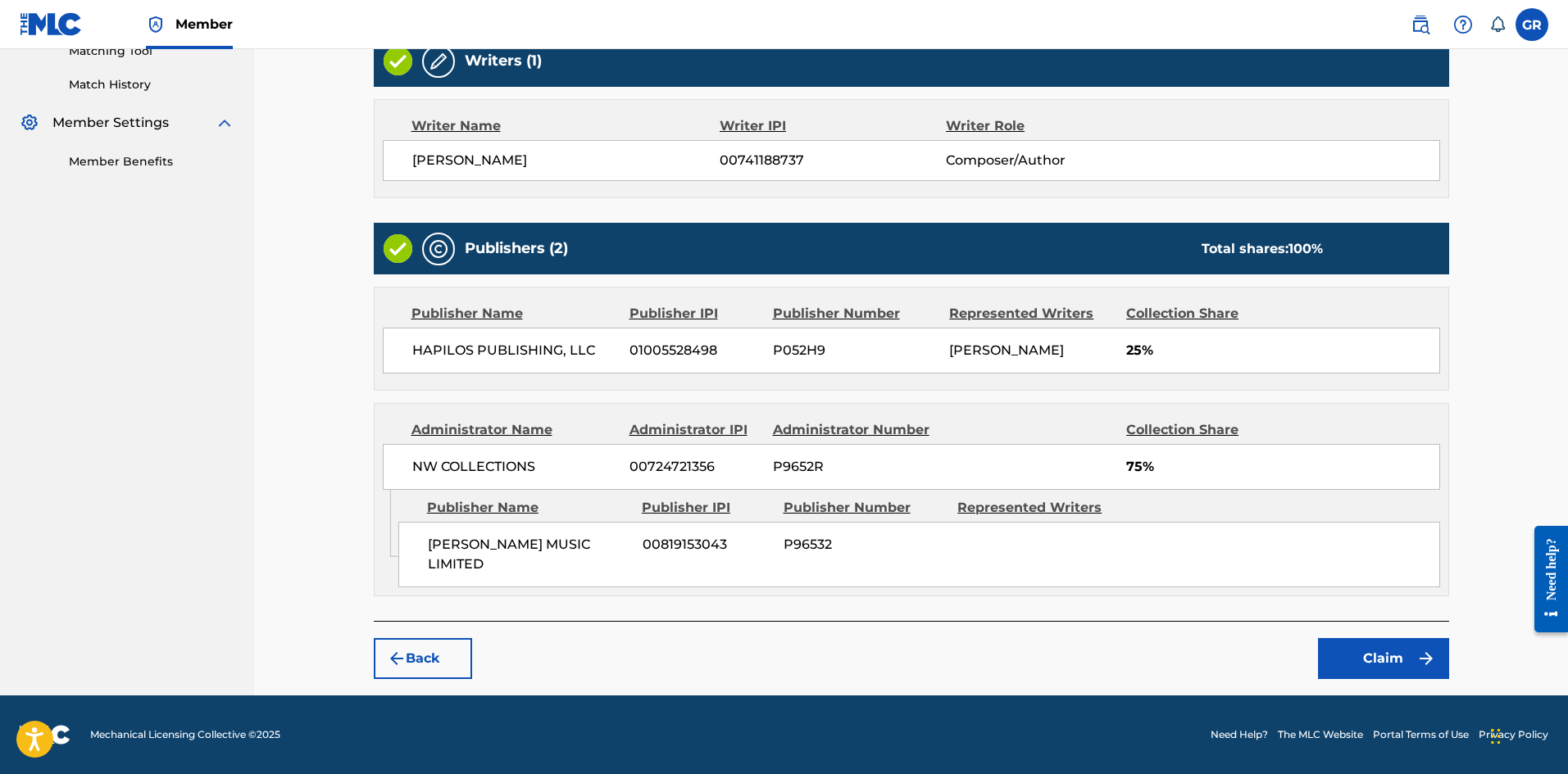
click at [1382, 661] on button "Claim" at bounding box center [1384, 659] width 131 height 41
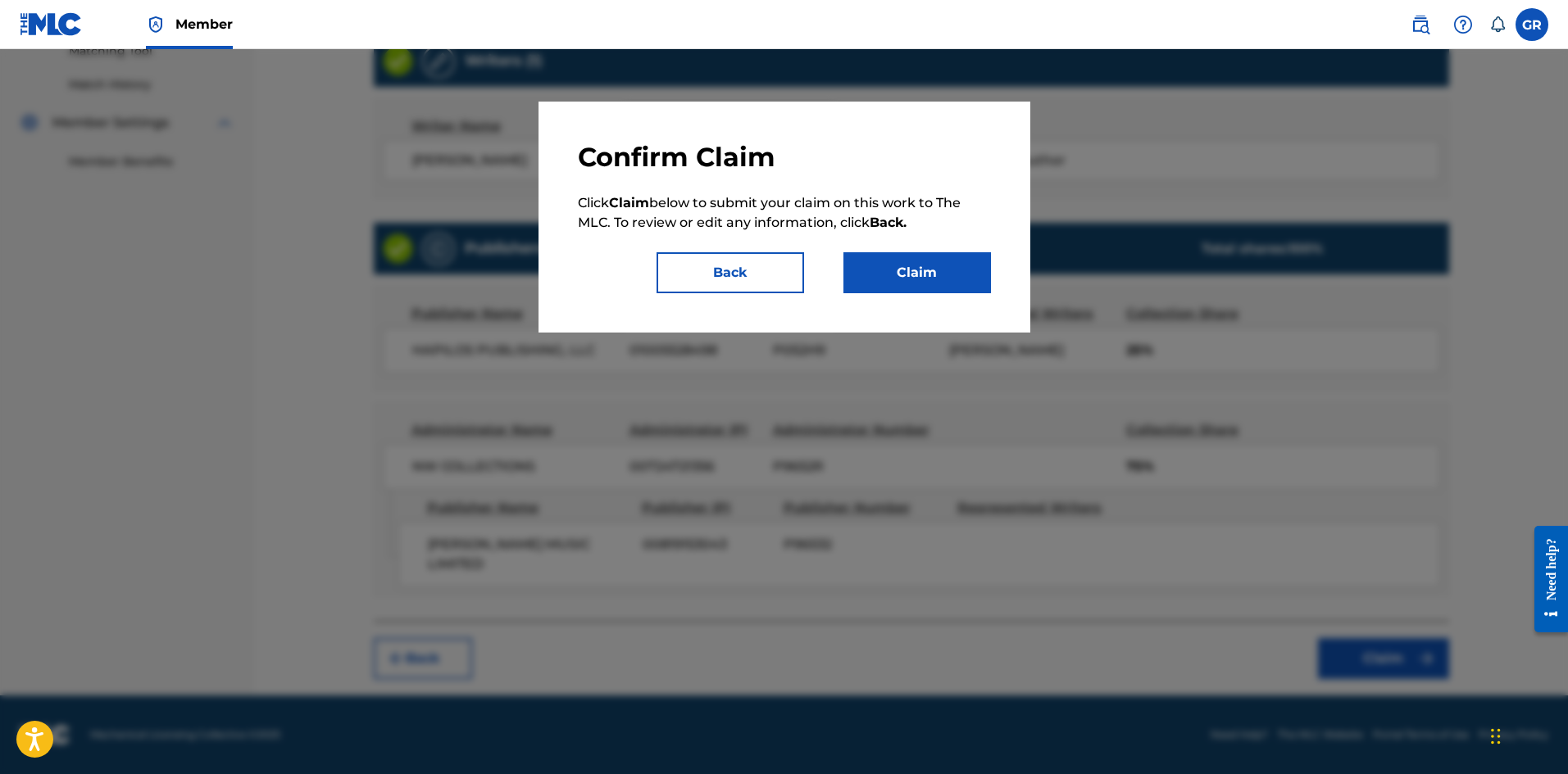
click at [930, 268] on button "Claim" at bounding box center [917, 273] width 147 height 41
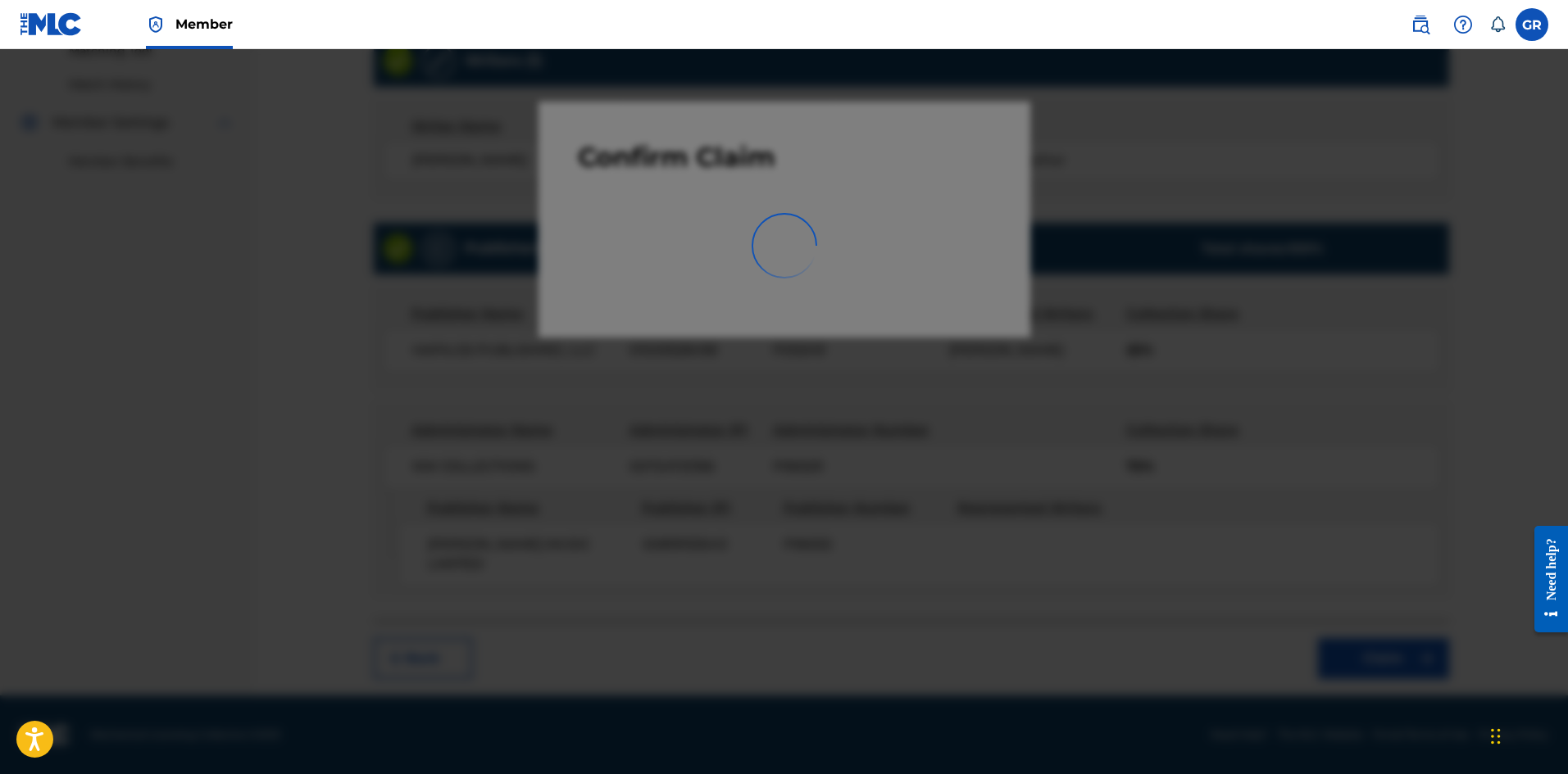
scroll to position [0, 0]
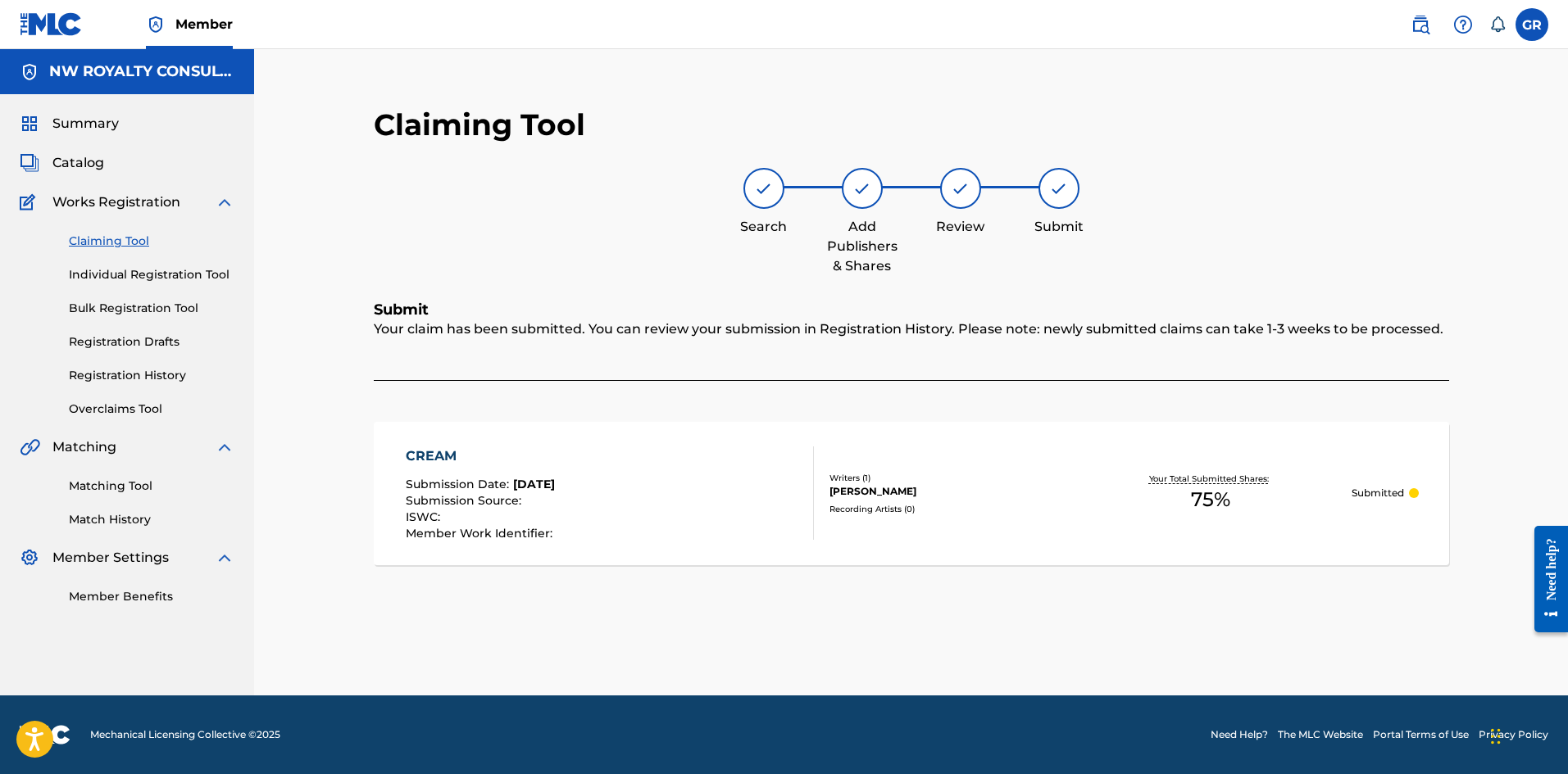
click at [84, 160] on span "Catalog" at bounding box center [78, 162] width 52 height 19
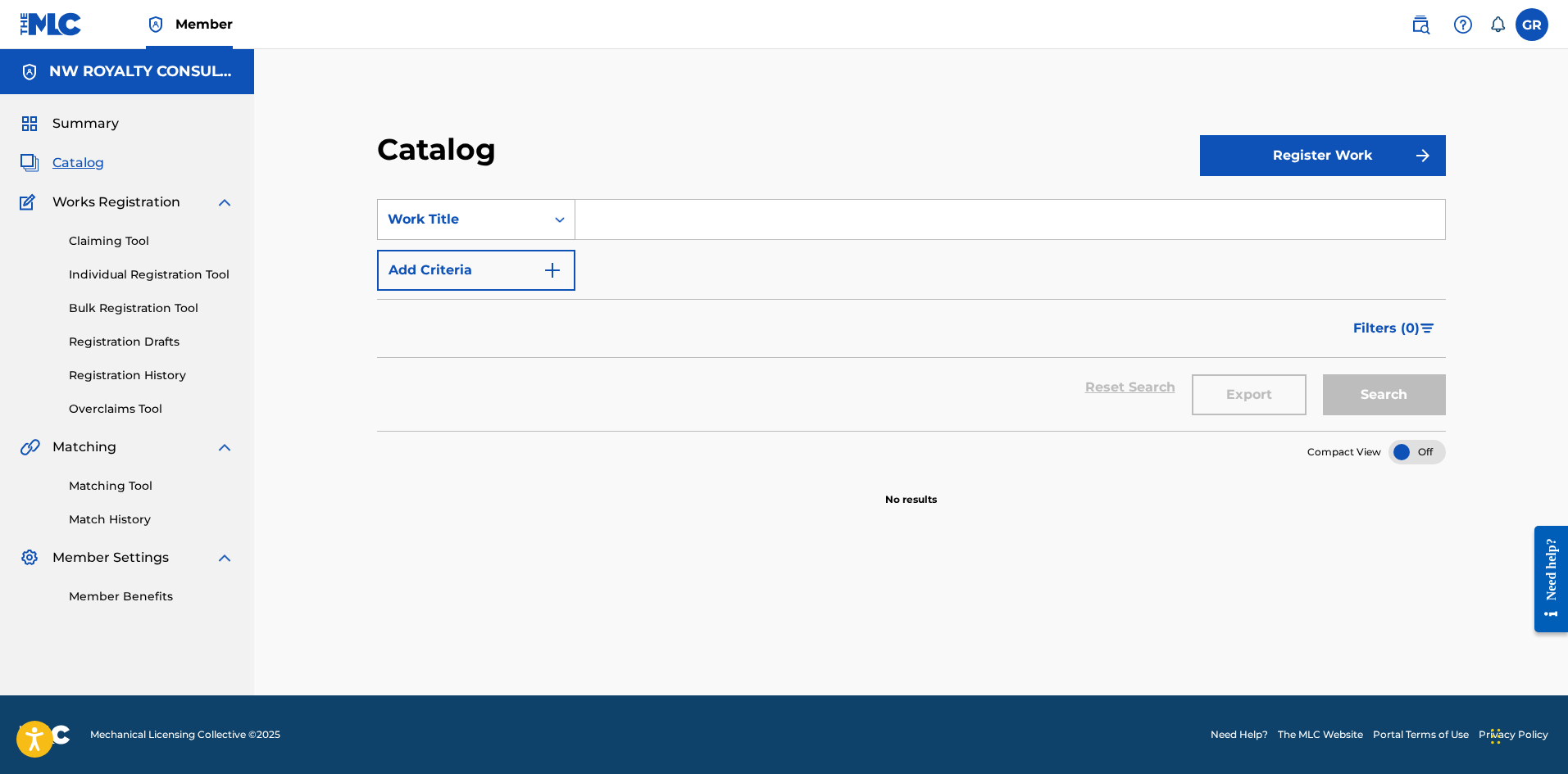
click at [563, 224] on icon "Search Form" at bounding box center [560, 219] width 17 height 17
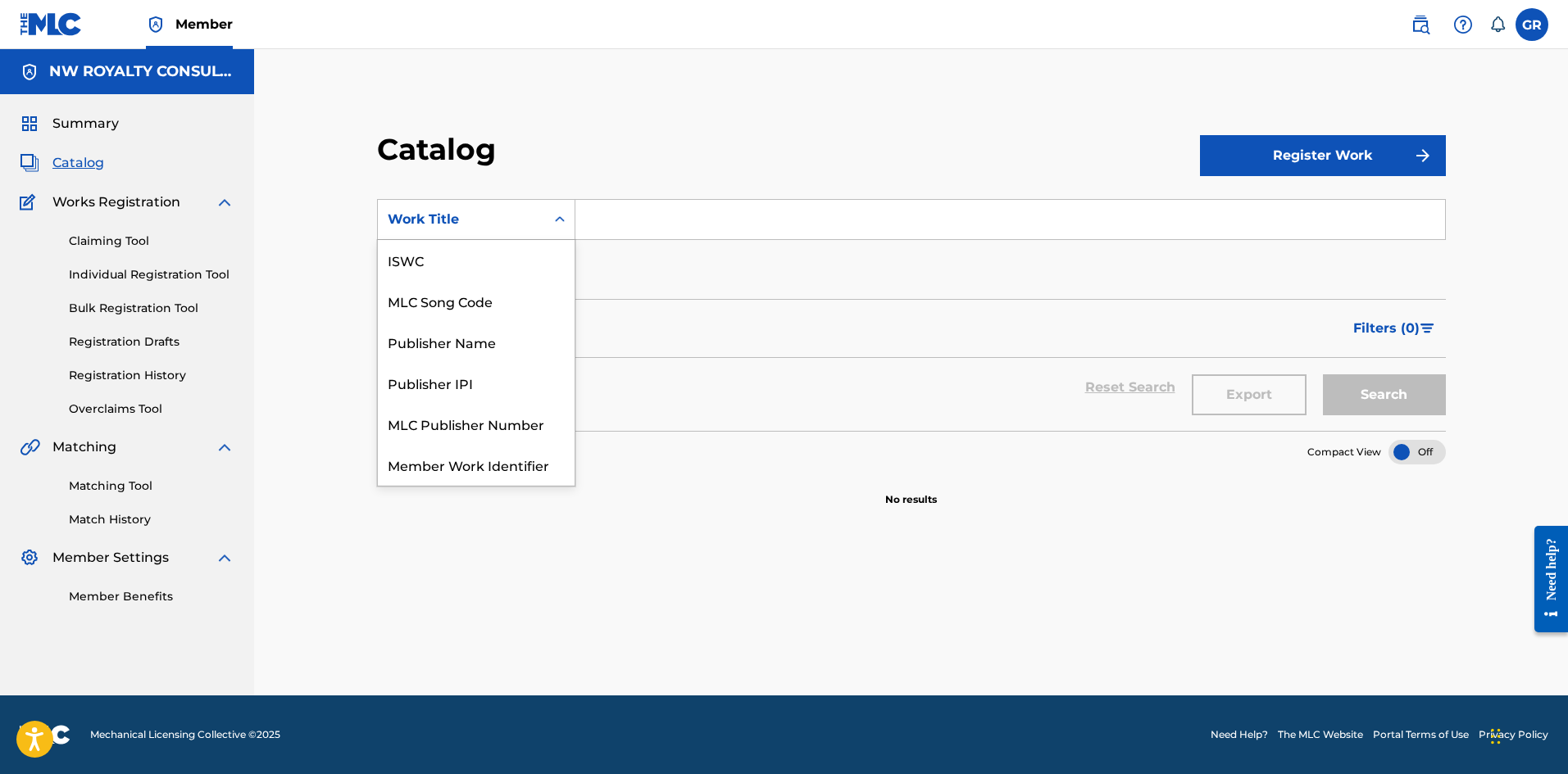
scroll to position [82, 0]
click at [458, 304] on div "MLC Song Code" at bounding box center [476, 301] width 196 height 41
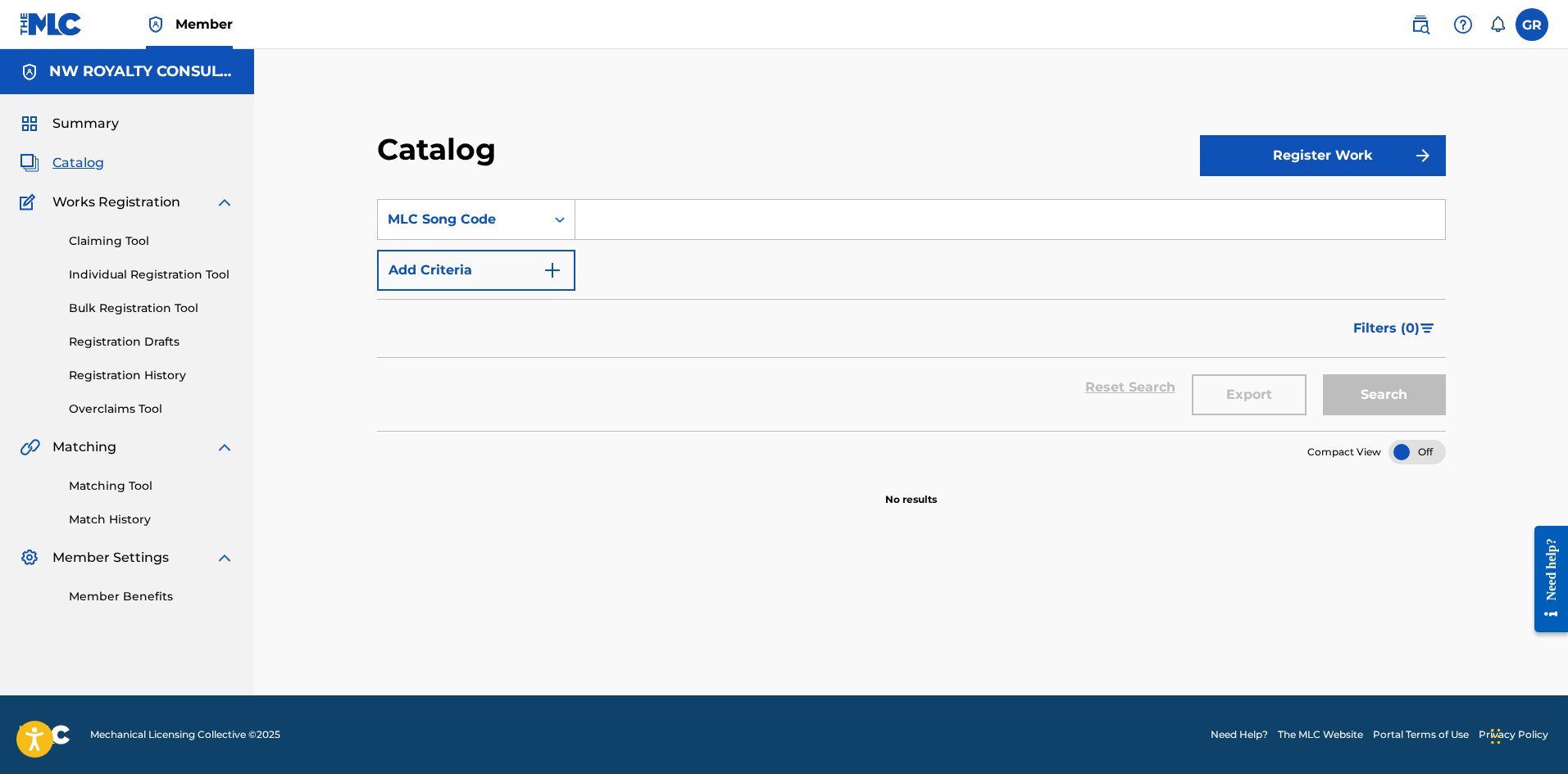
click at [619, 211] on input "Search Form" at bounding box center [1009, 219] width 869 height 40
paste input "CB836L"
type input "CB836L"
click at [1376, 397] on button "Search" at bounding box center [1384, 394] width 123 height 41
click at [1368, 148] on button "Register Work" at bounding box center [1323, 156] width 246 height 41
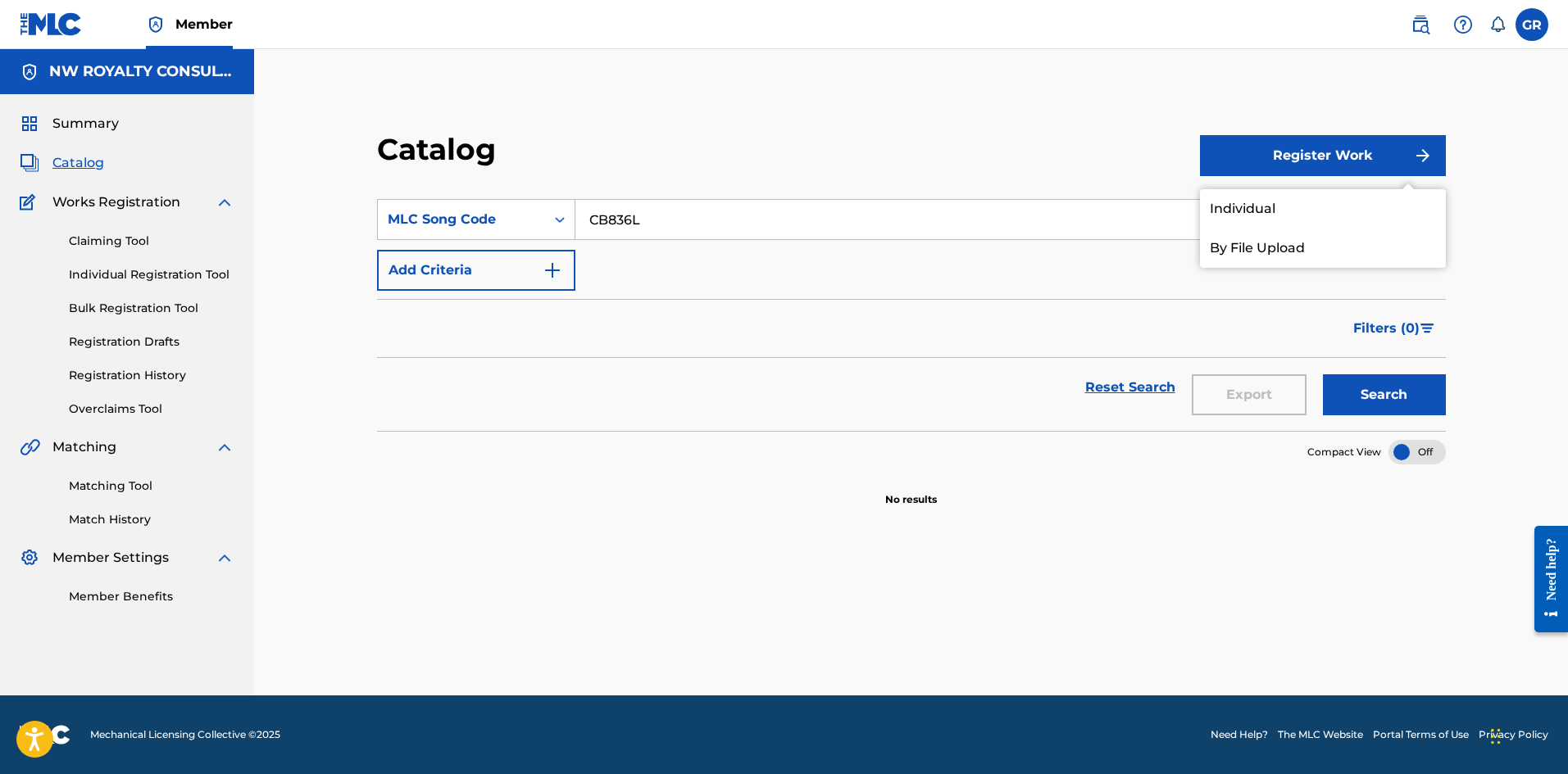
click at [1266, 209] on link "Individual" at bounding box center [1323, 208] width 246 height 40
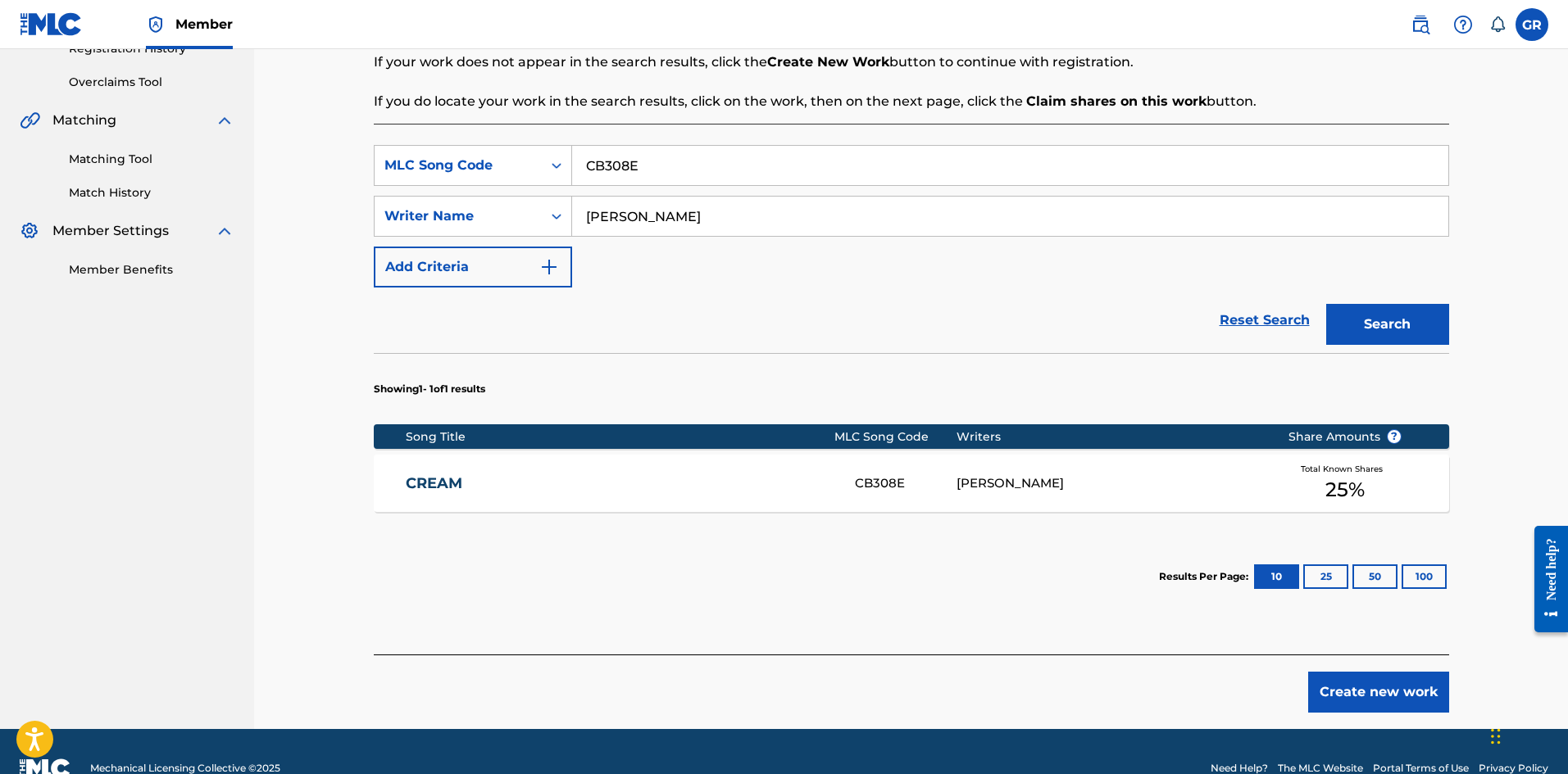
scroll to position [328, 0]
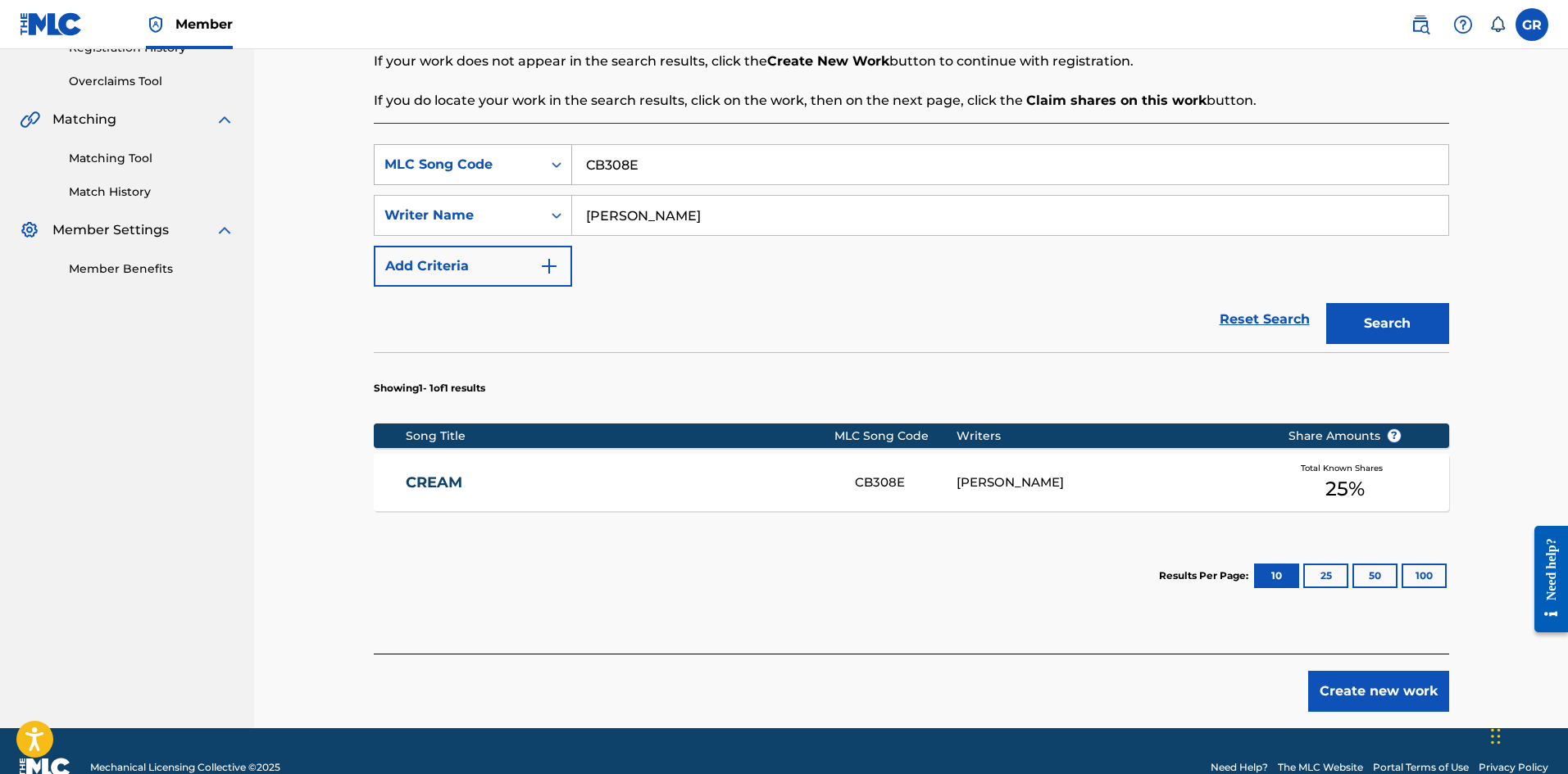
drag, startPoint x: 662, startPoint y: 171, endPoint x: 569, endPoint y: 161, distance: 93.5
click at [569, 161] on div "SearchWithCriteria5fd76dc3-d0d7-4061-805f-00ba8f646315 MLC Song Code CB308E" at bounding box center [911, 164] width 1076 height 41
paste input "836L"
type input "CB836L"
drag, startPoint x: 684, startPoint y: 214, endPoint x: 535, endPoint y: 216, distance: 149.0
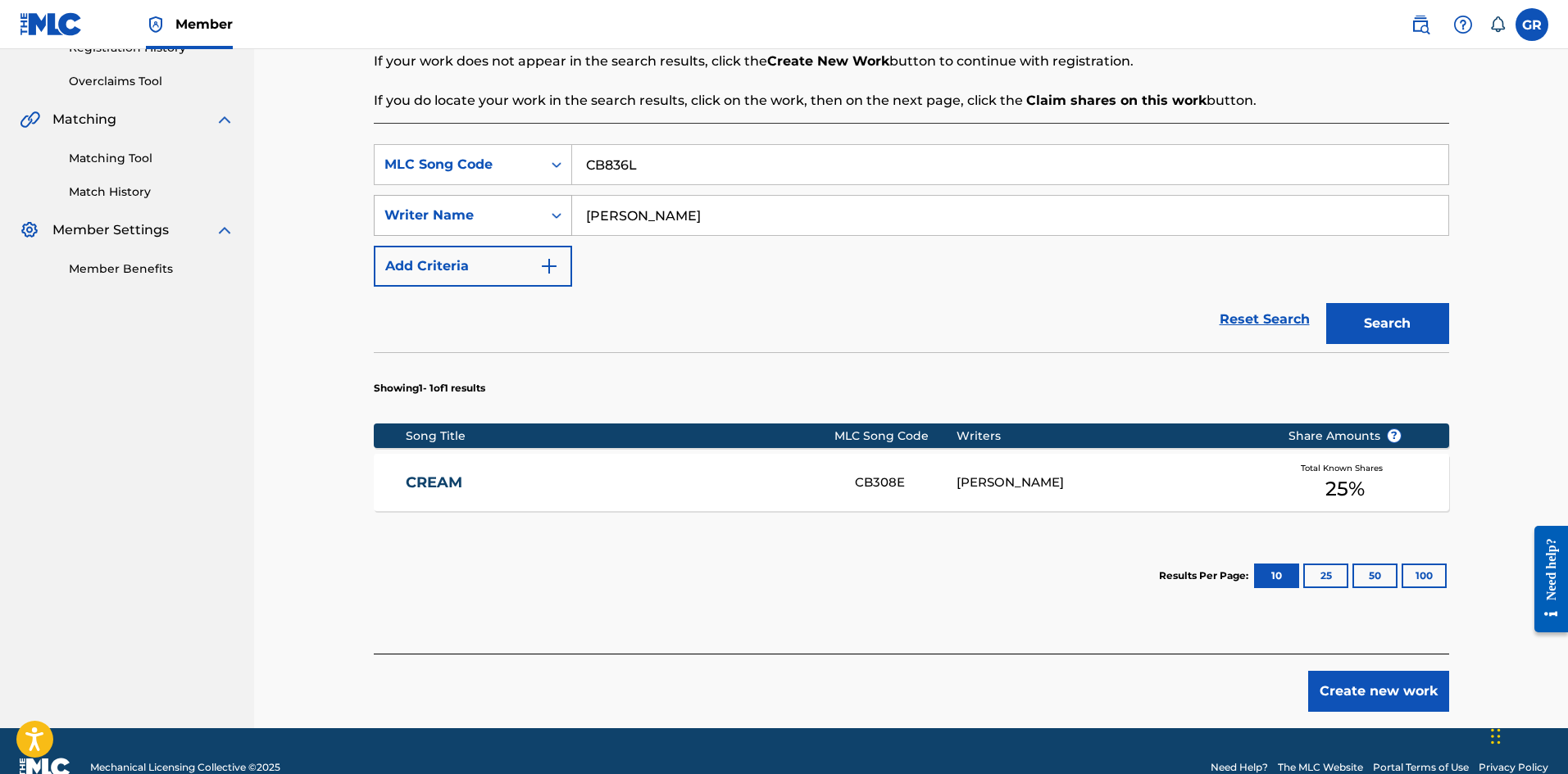
click at [535, 216] on div "SearchWithCriteria1a766198-b8e8-44ea-9aa2-62bbd9a07649 Writer Name [PERSON_NAME]" at bounding box center [911, 216] width 1076 height 41
type input "[PERSON_NAME]"
click at [1326, 303] on button "Search" at bounding box center [1387, 323] width 123 height 41
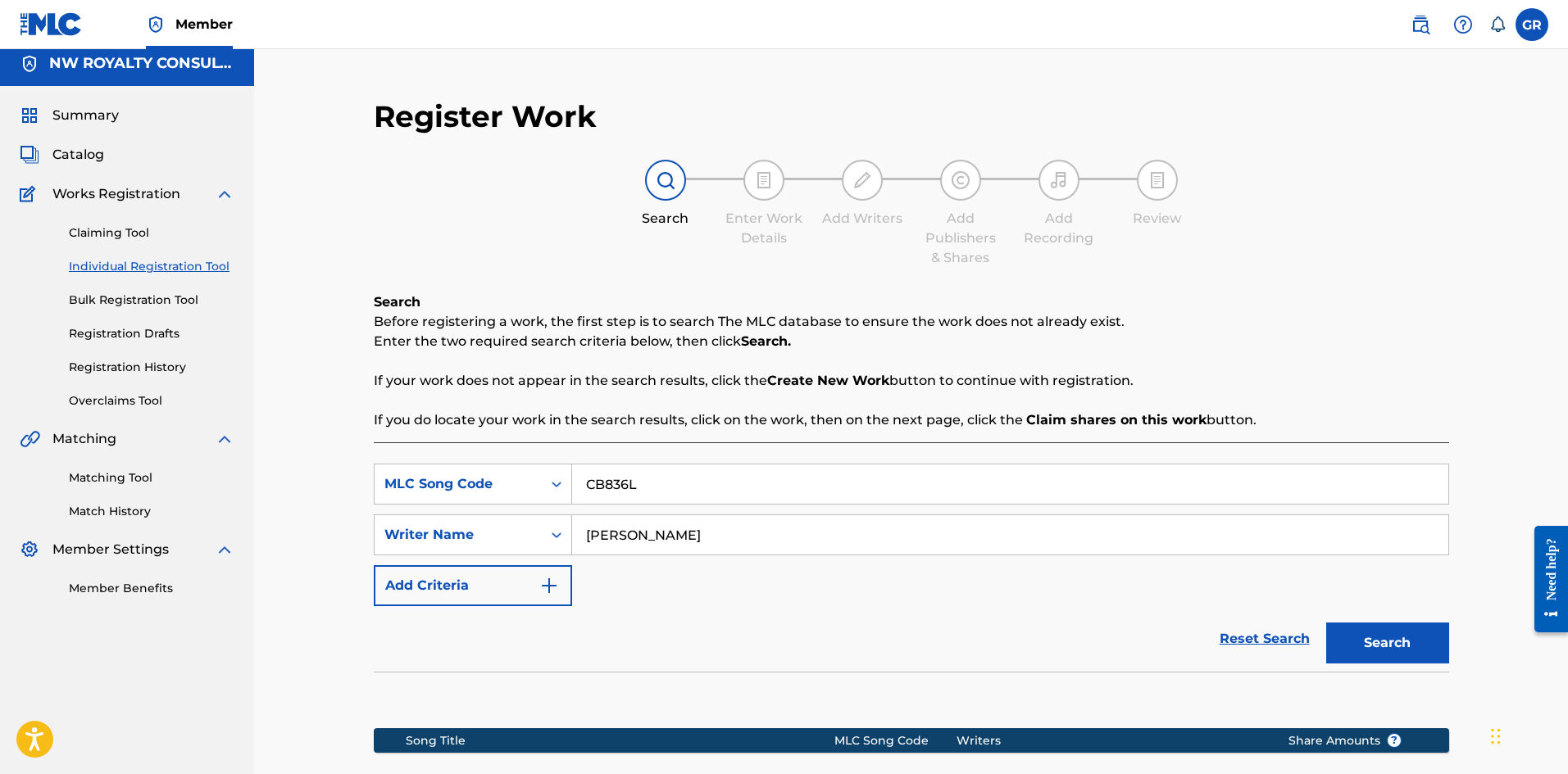
scroll to position [0, 0]
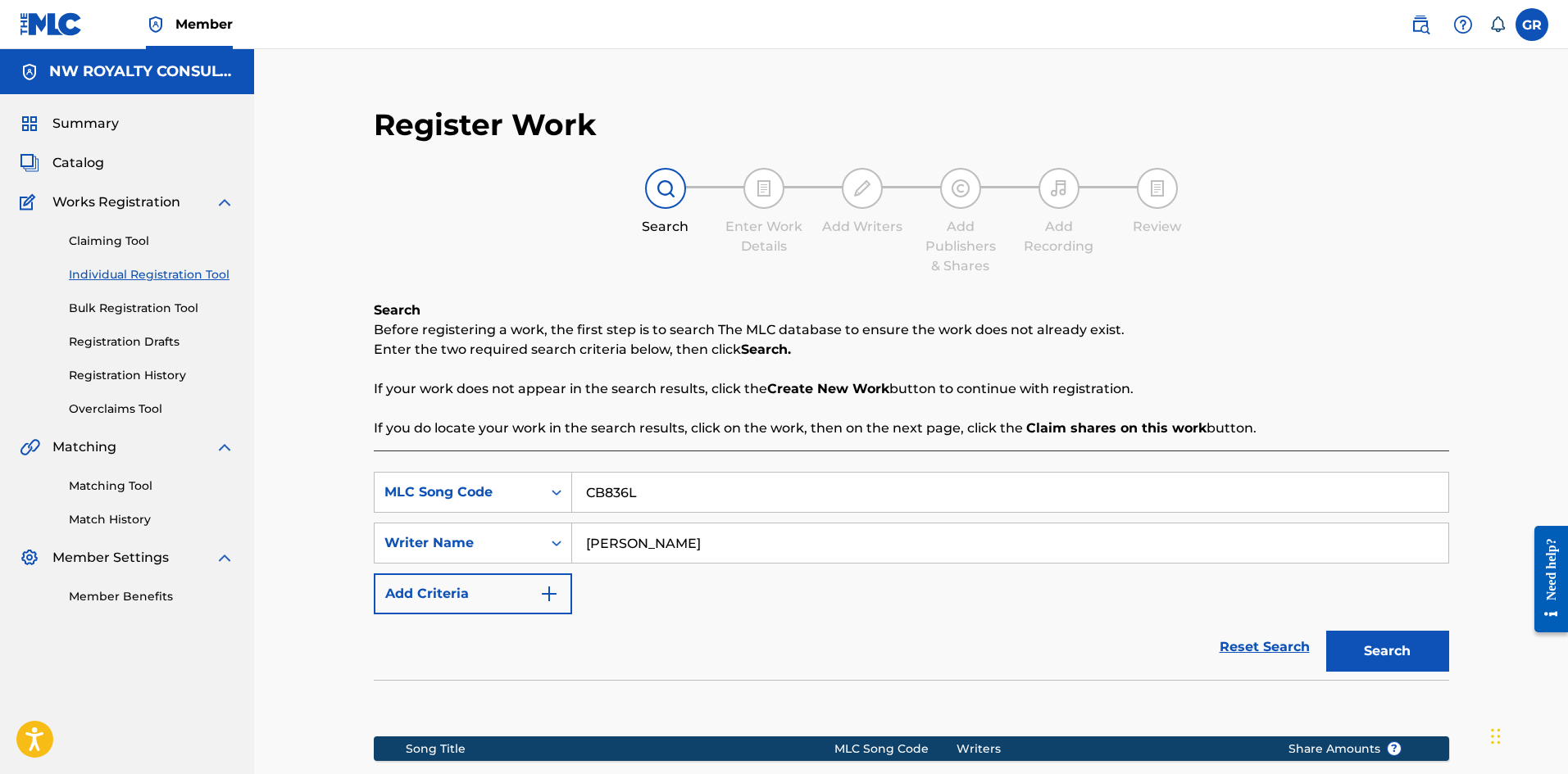
click at [80, 162] on span "Catalog" at bounding box center [78, 162] width 52 height 19
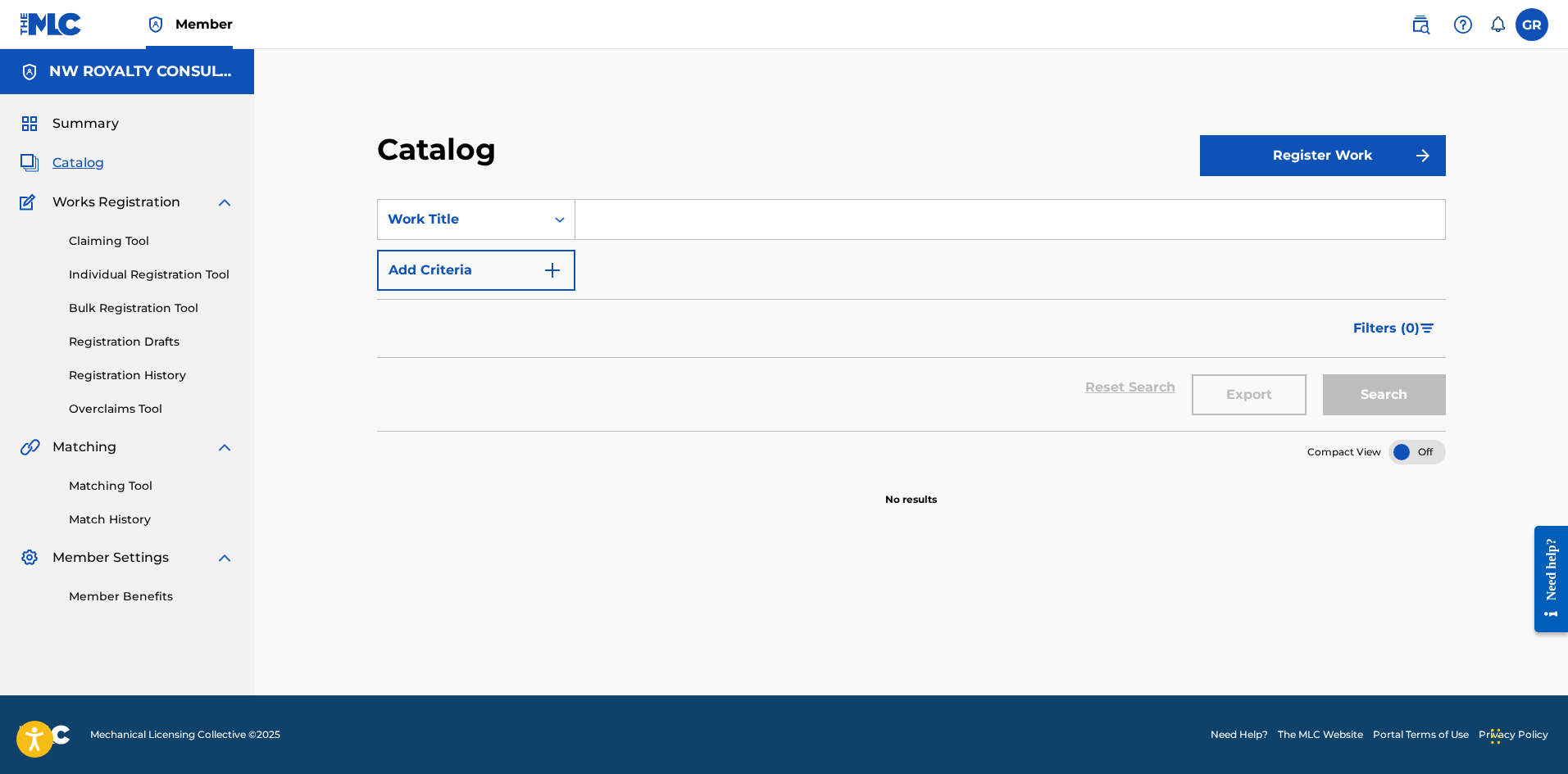
click at [617, 217] on input "Search Form" at bounding box center [1009, 219] width 869 height 40
paste input "CB836L"
type input "CB836L"
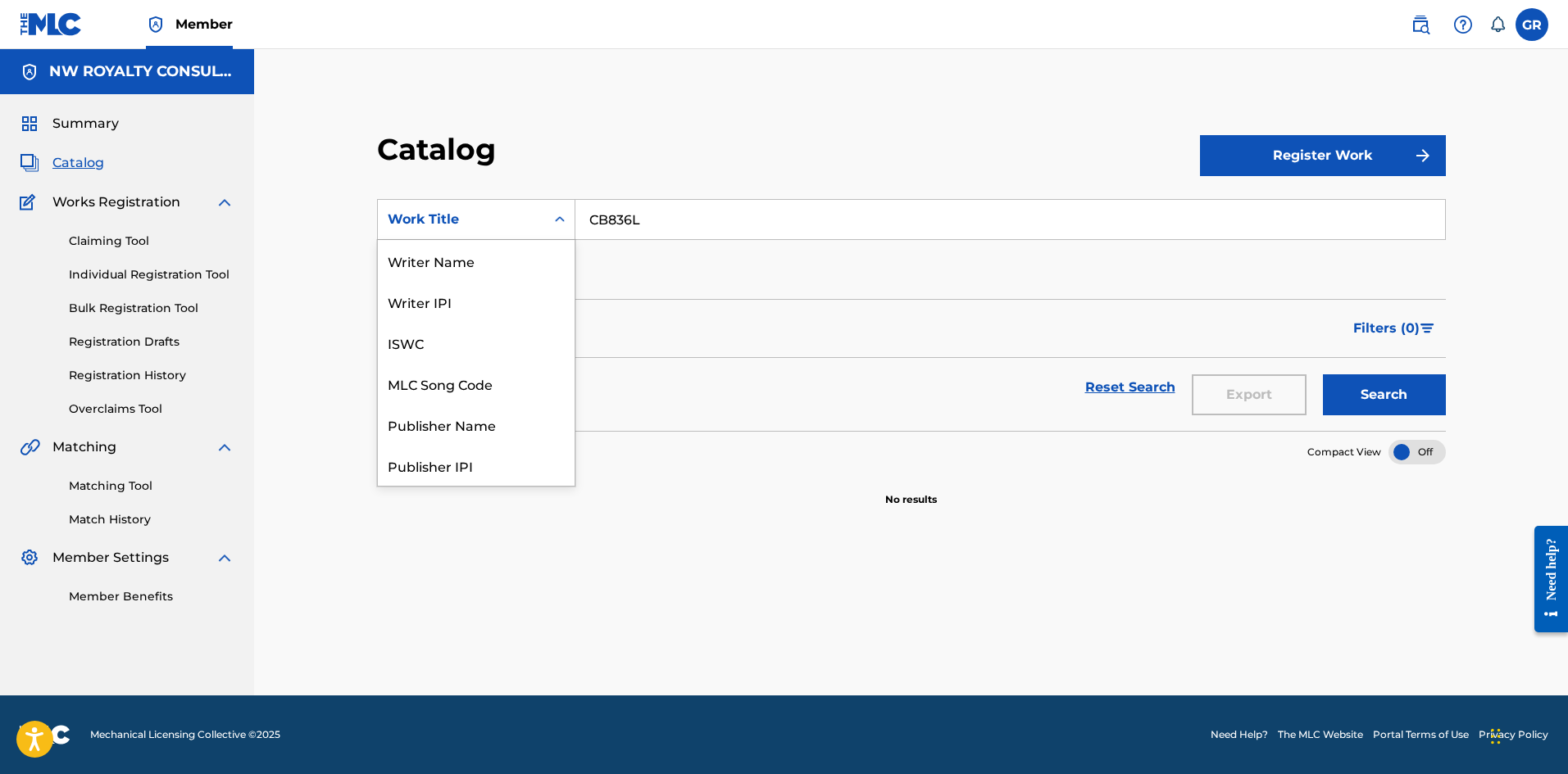
click at [503, 220] on div "Work Title" at bounding box center [462, 219] width 147 height 19
click at [477, 299] on div "MLC Song Code" at bounding box center [476, 301] width 196 height 41
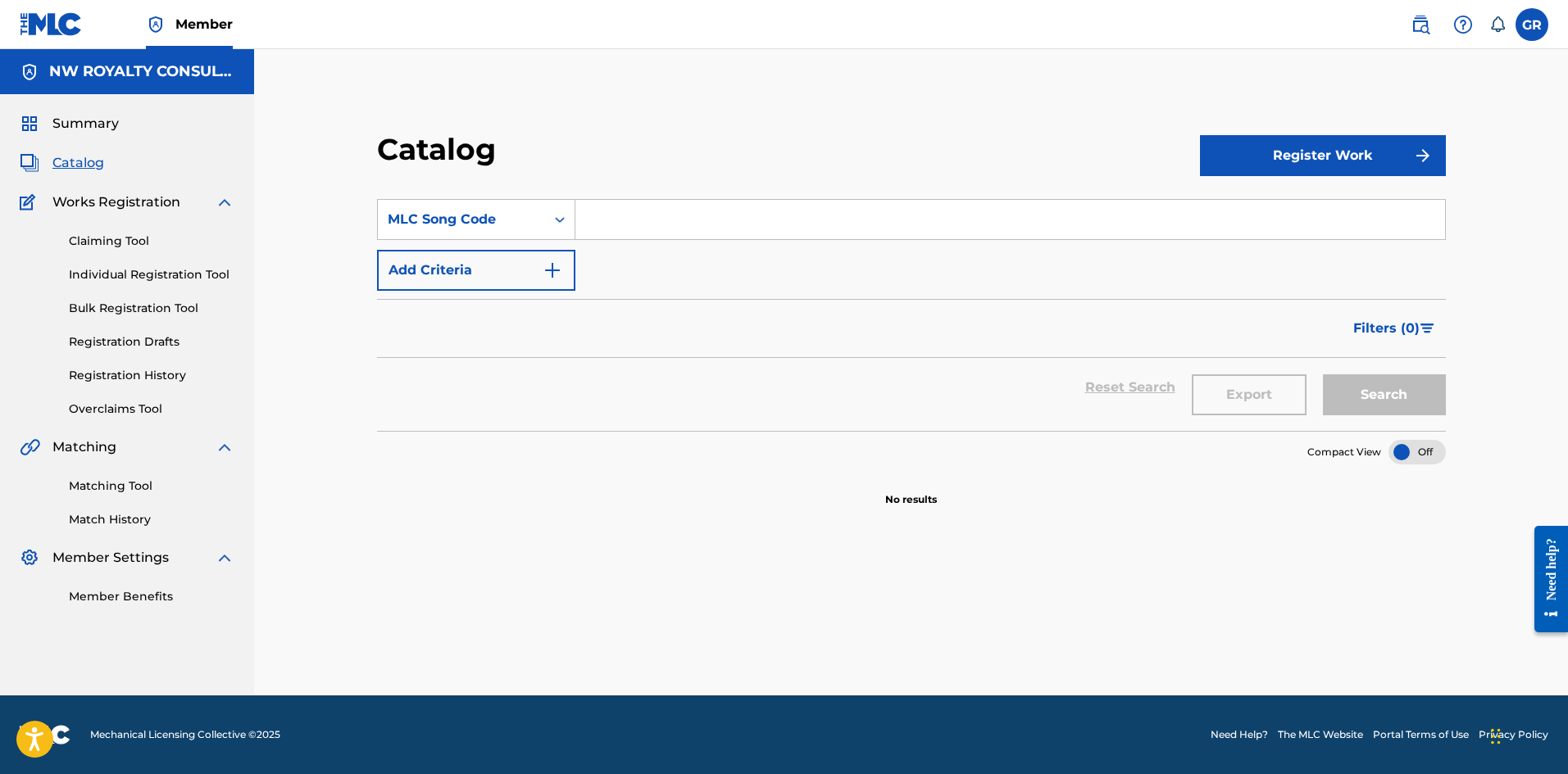
click at [621, 217] on input "Search Form" at bounding box center [1009, 219] width 869 height 40
paste input "CB836L"
type input "CB836L"
click at [1406, 395] on button "Search" at bounding box center [1384, 394] width 123 height 41
click at [556, 274] on img "Search Form" at bounding box center [552, 270] width 19 height 19
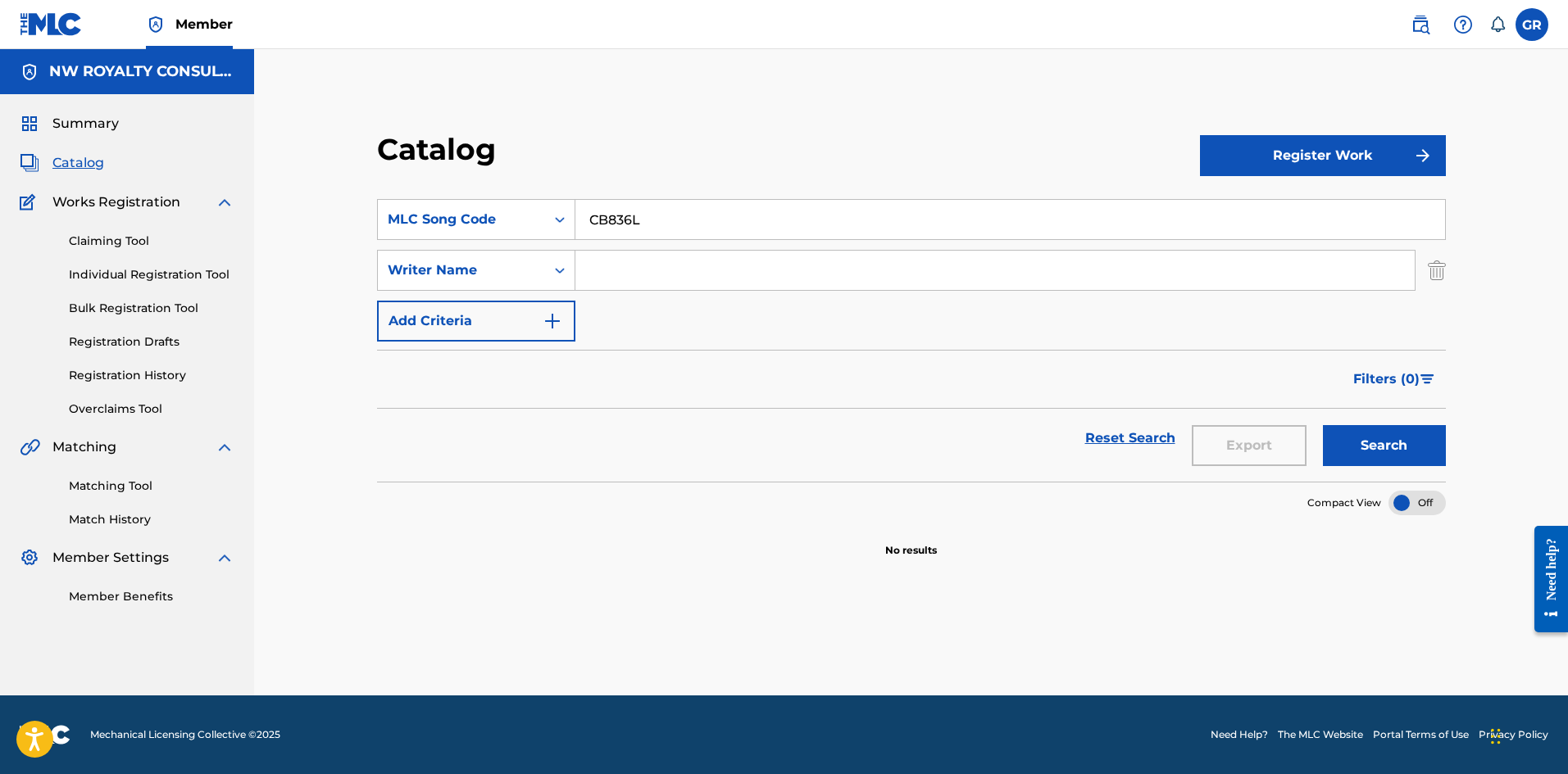
click at [1277, 161] on button "Register Work" at bounding box center [1323, 156] width 246 height 41
click at [1267, 202] on link "Individual" at bounding box center [1323, 208] width 246 height 40
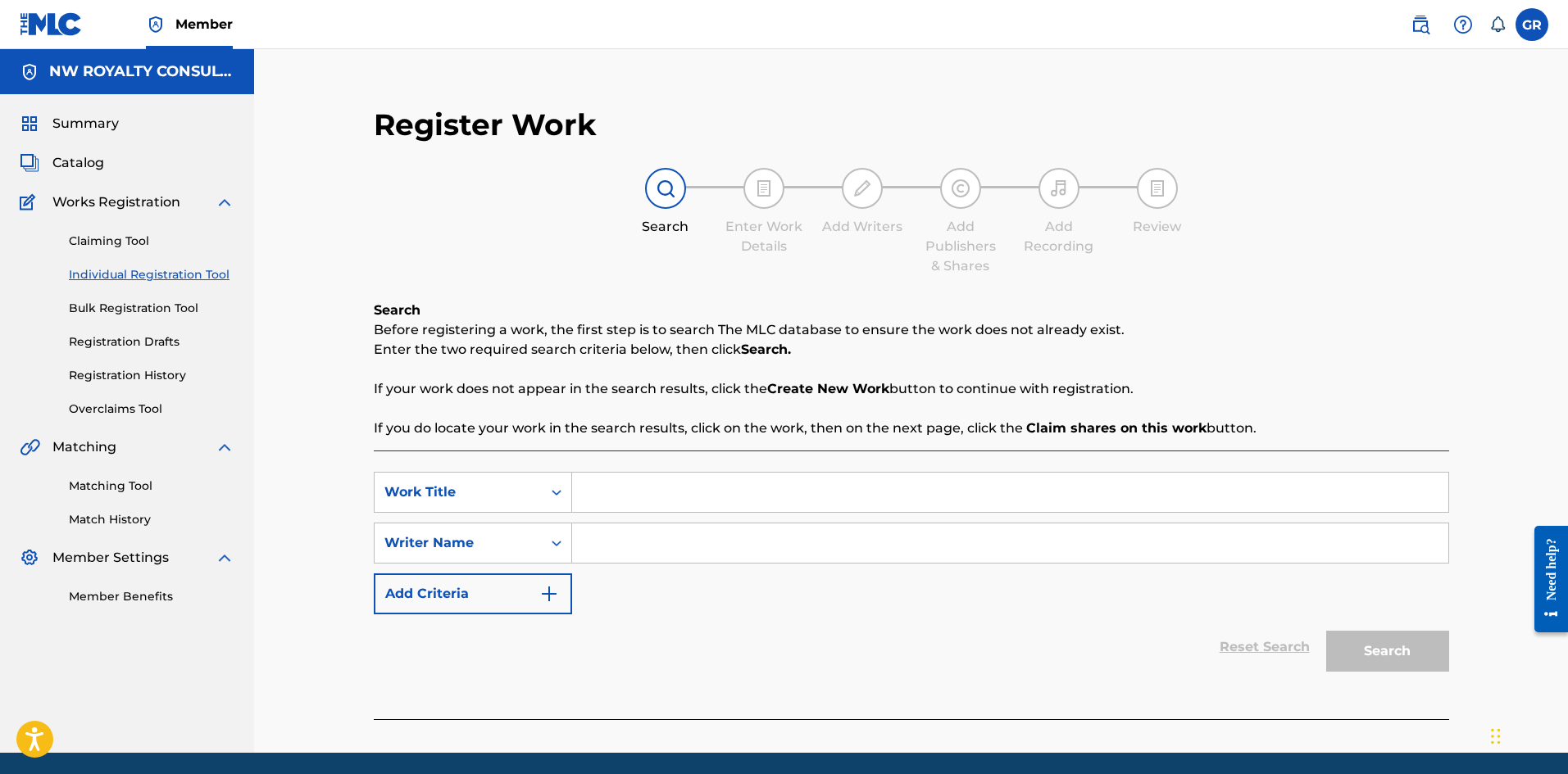
paste input "CB836L"
type input "CB836L"
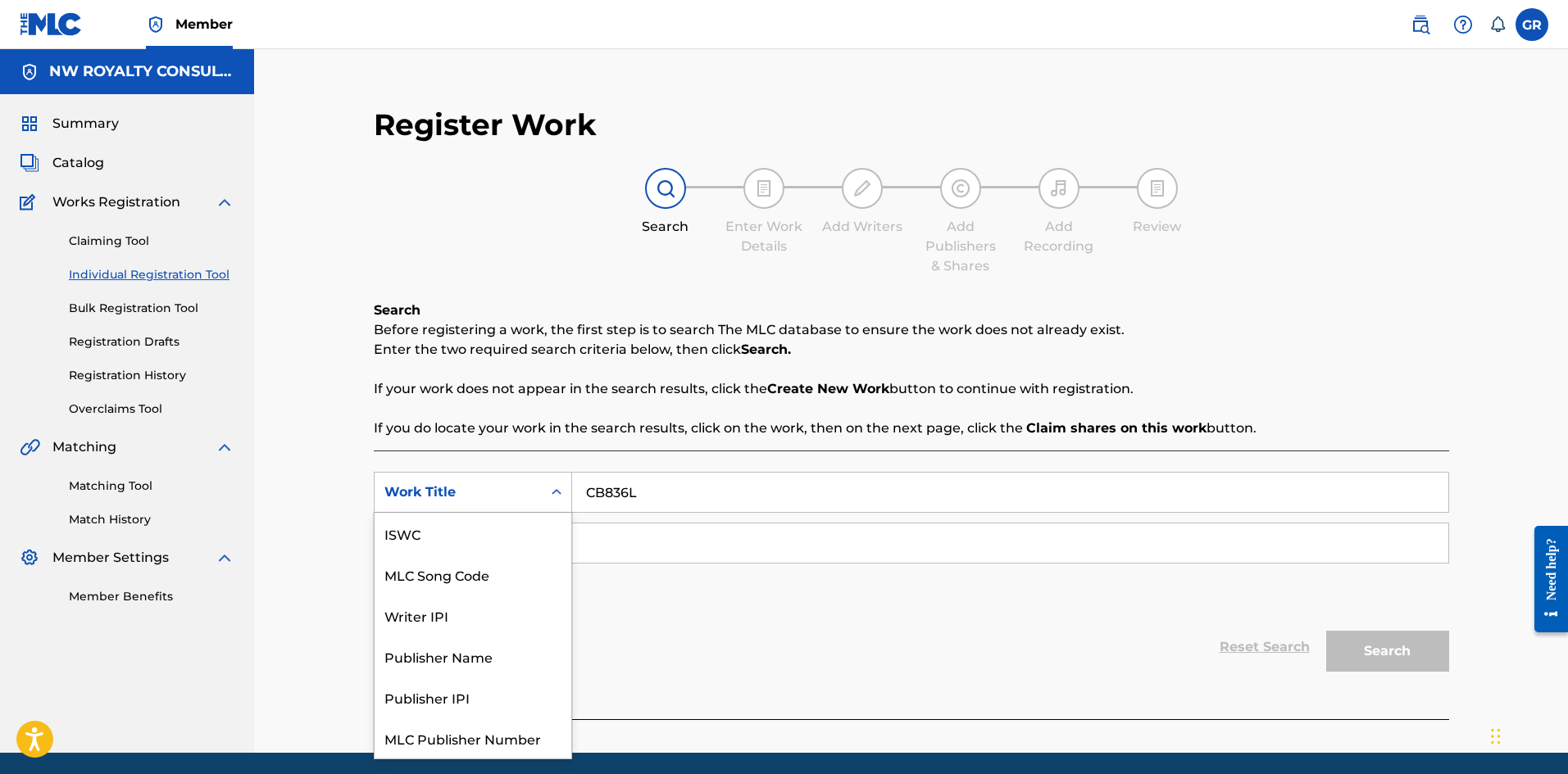
click at [500, 489] on div "Work Title" at bounding box center [458, 492] width 147 height 19
click at [466, 534] on div "MLC Song Code" at bounding box center [472, 534] width 196 height 41
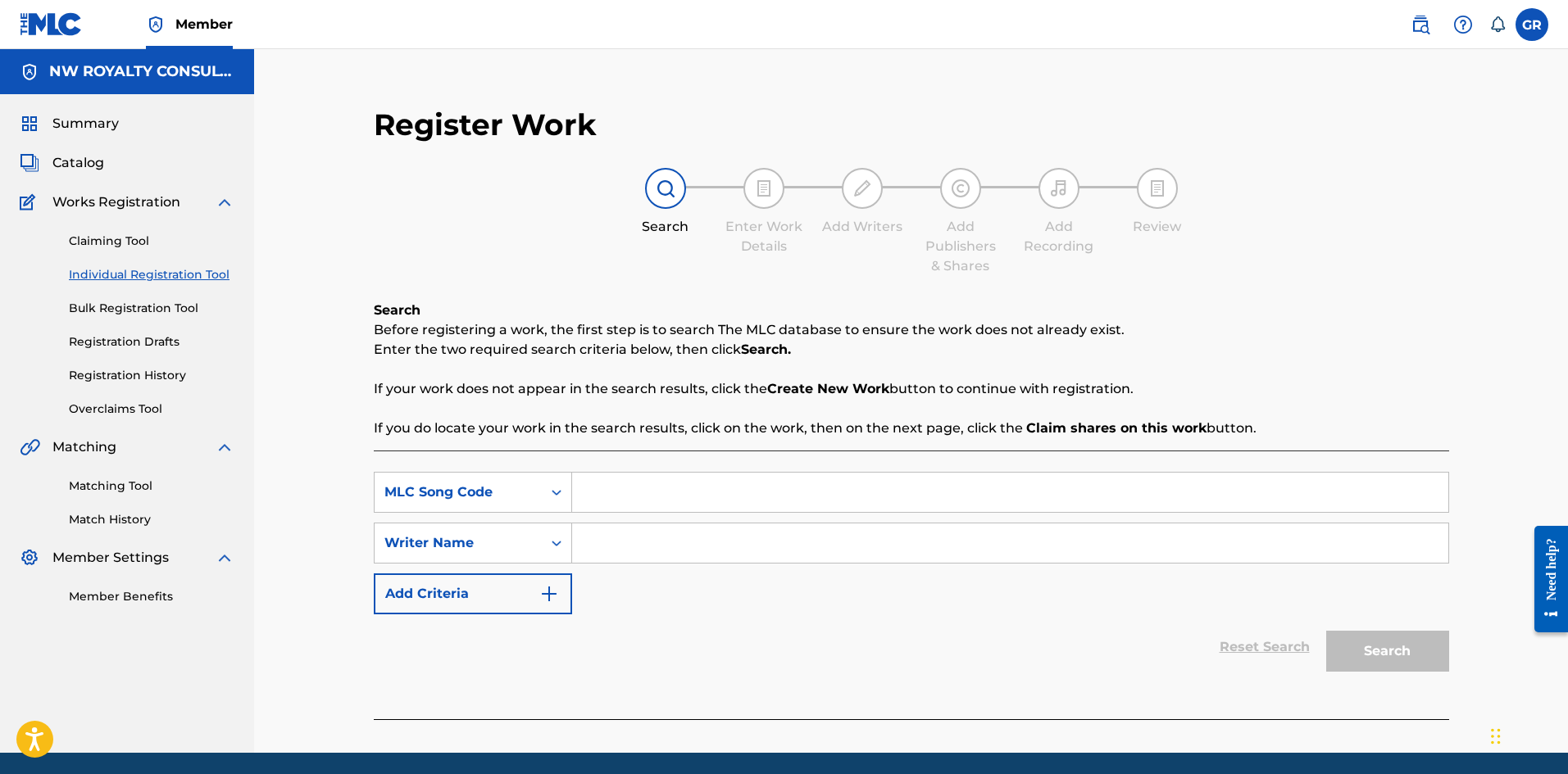
click at [638, 493] on input "Search Form" at bounding box center [1010, 492] width 876 height 40
paste input "CB836L"
type input "CB836L"
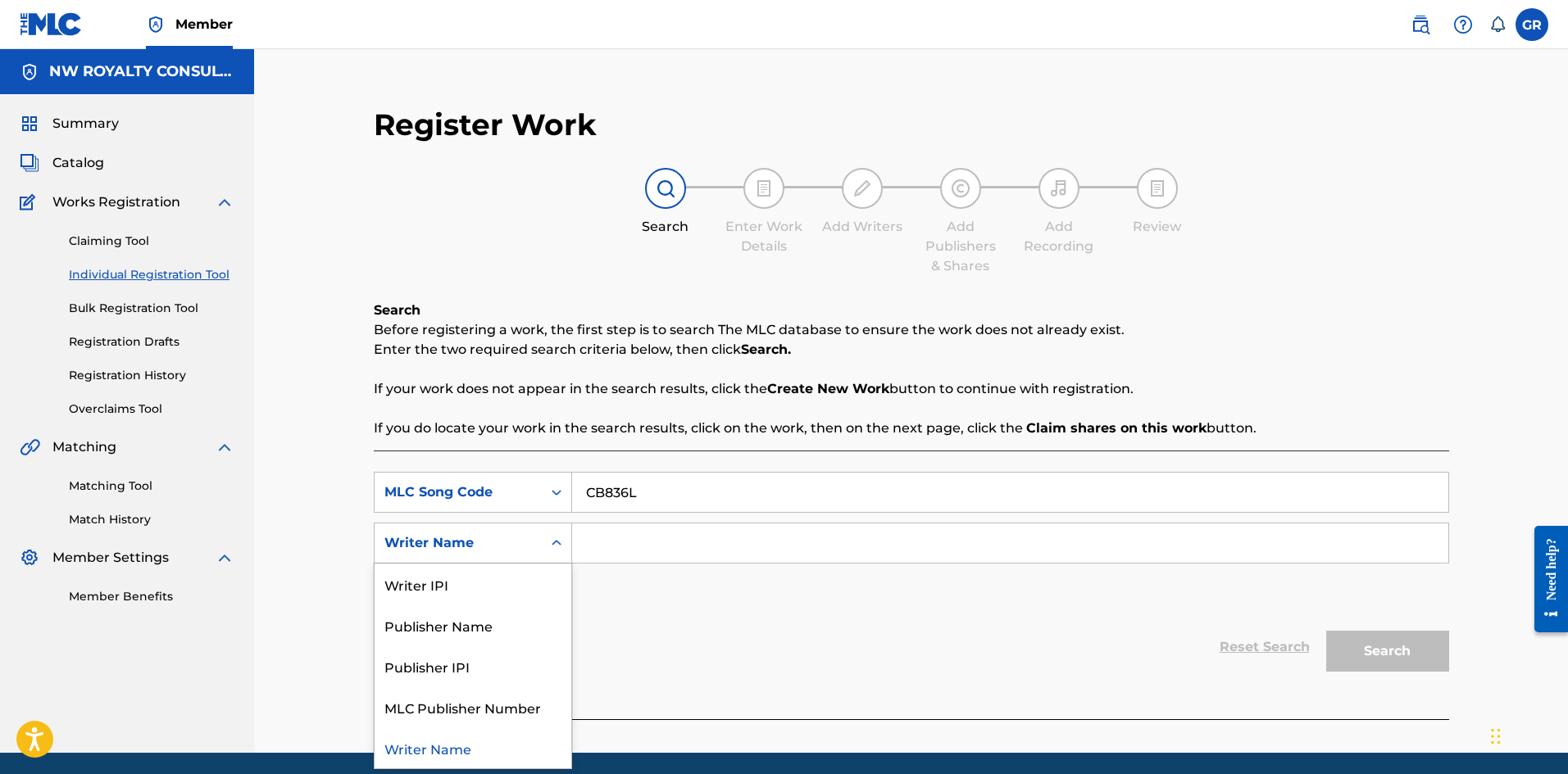
click at [469, 541] on div "Writer Name" at bounding box center [458, 543] width 147 height 19
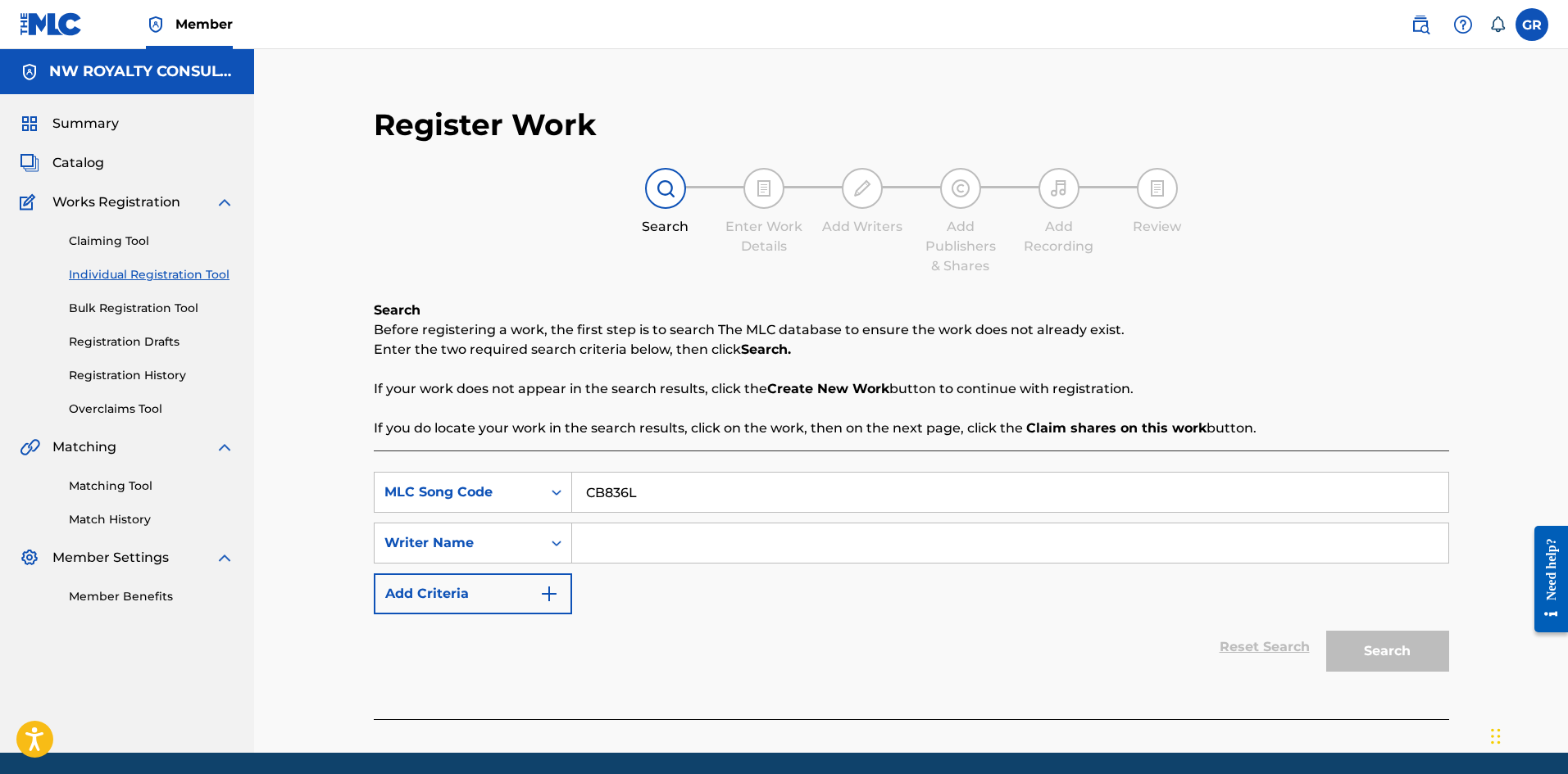
click at [596, 540] on input "Search Form" at bounding box center [1010, 543] width 876 height 40
click at [1326, 631] on button "Search" at bounding box center [1387, 651] width 123 height 41
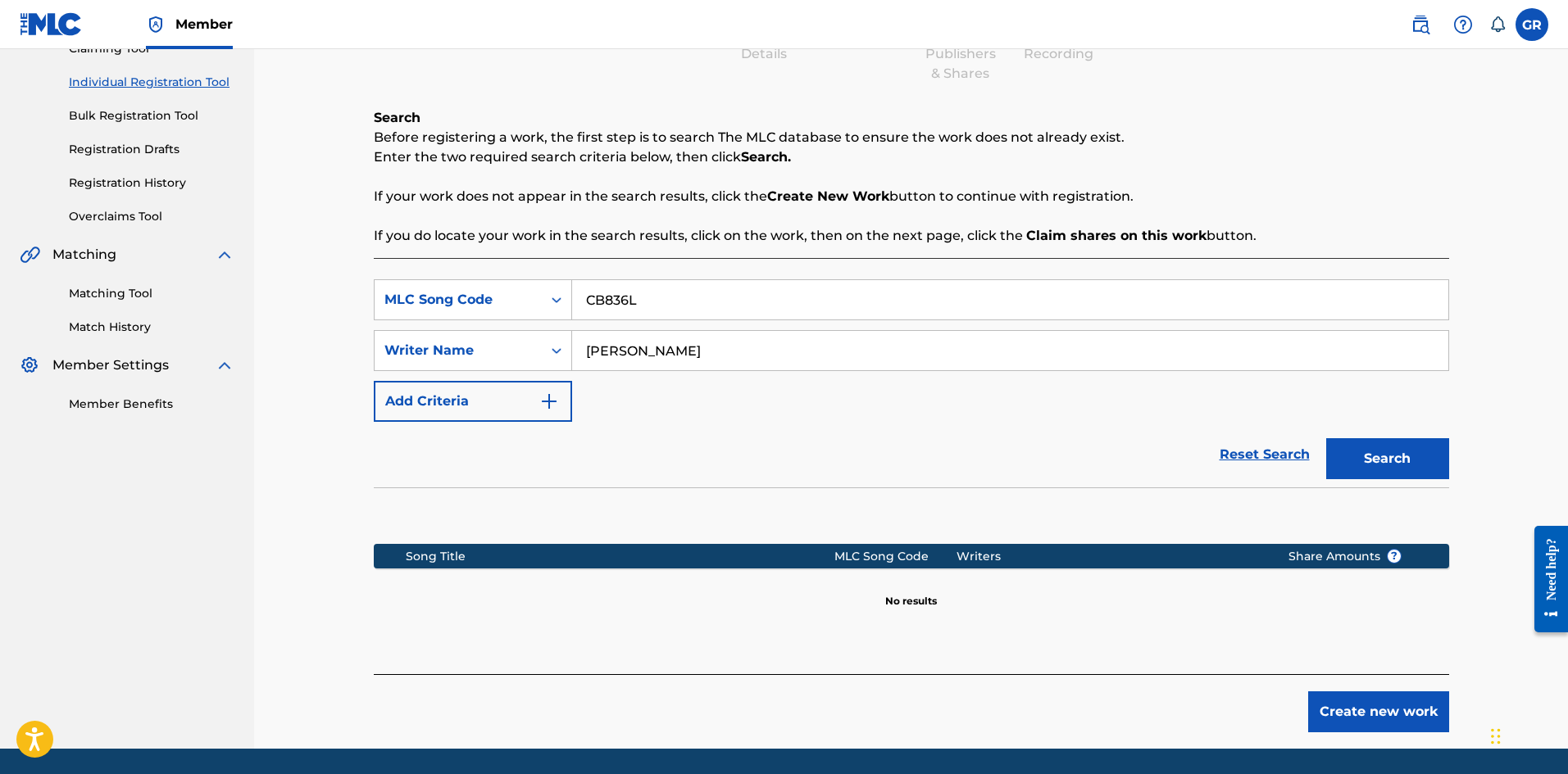
scroll to position [246, 0]
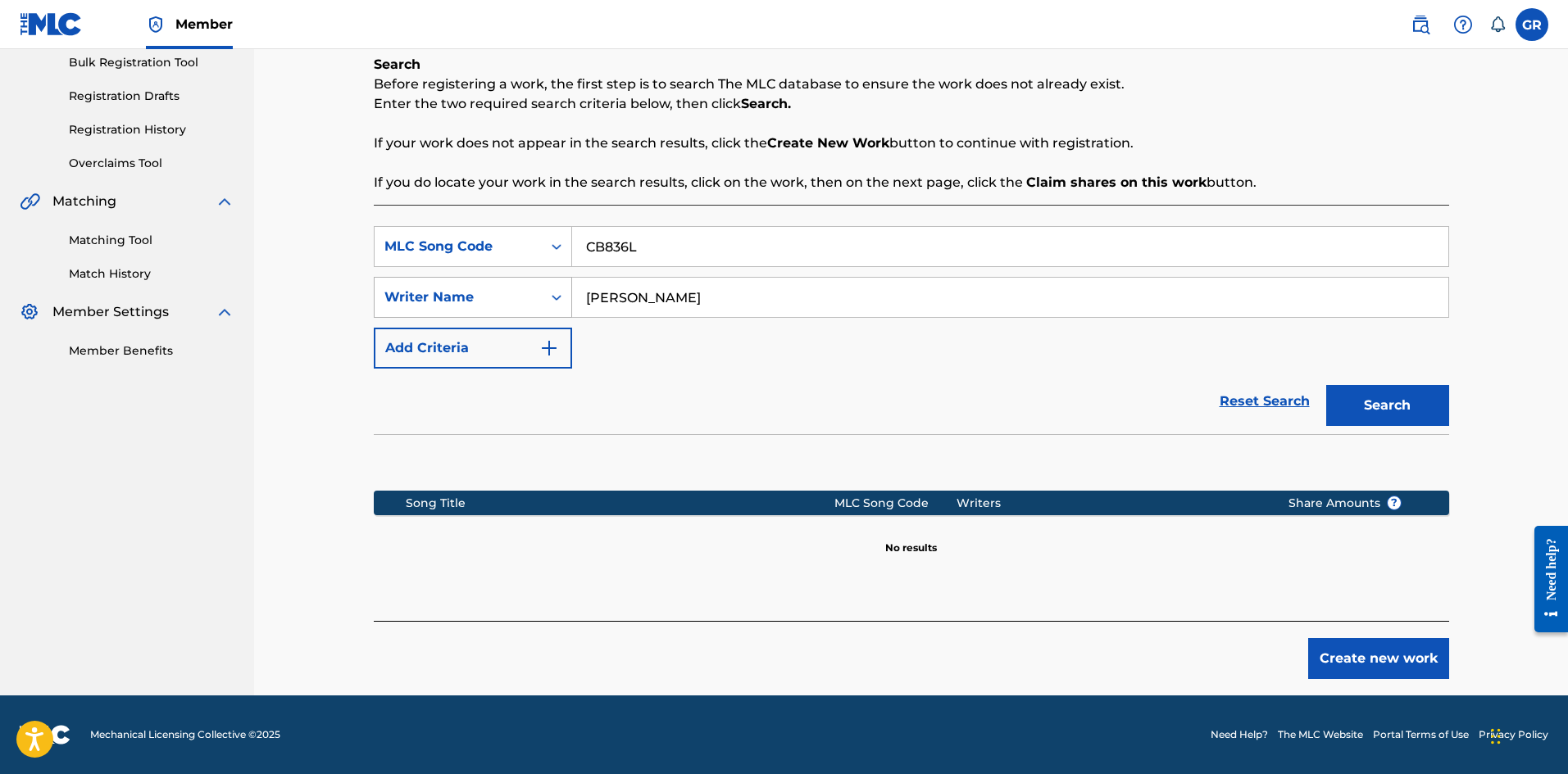
drag, startPoint x: 595, startPoint y: 290, endPoint x: 548, endPoint y: 289, distance: 47.0
click at [548, 289] on div "SearchWithCriteria1a766198-b8e8-44ea-9aa2-62bbd9a07649 Writer Name [PERSON_NAME]" at bounding box center [911, 298] width 1076 height 41
type input "[PERSON_NAME]"
click at [1326, 385] on button "Search" at bounding box center [1387, 405] width 123 height 41
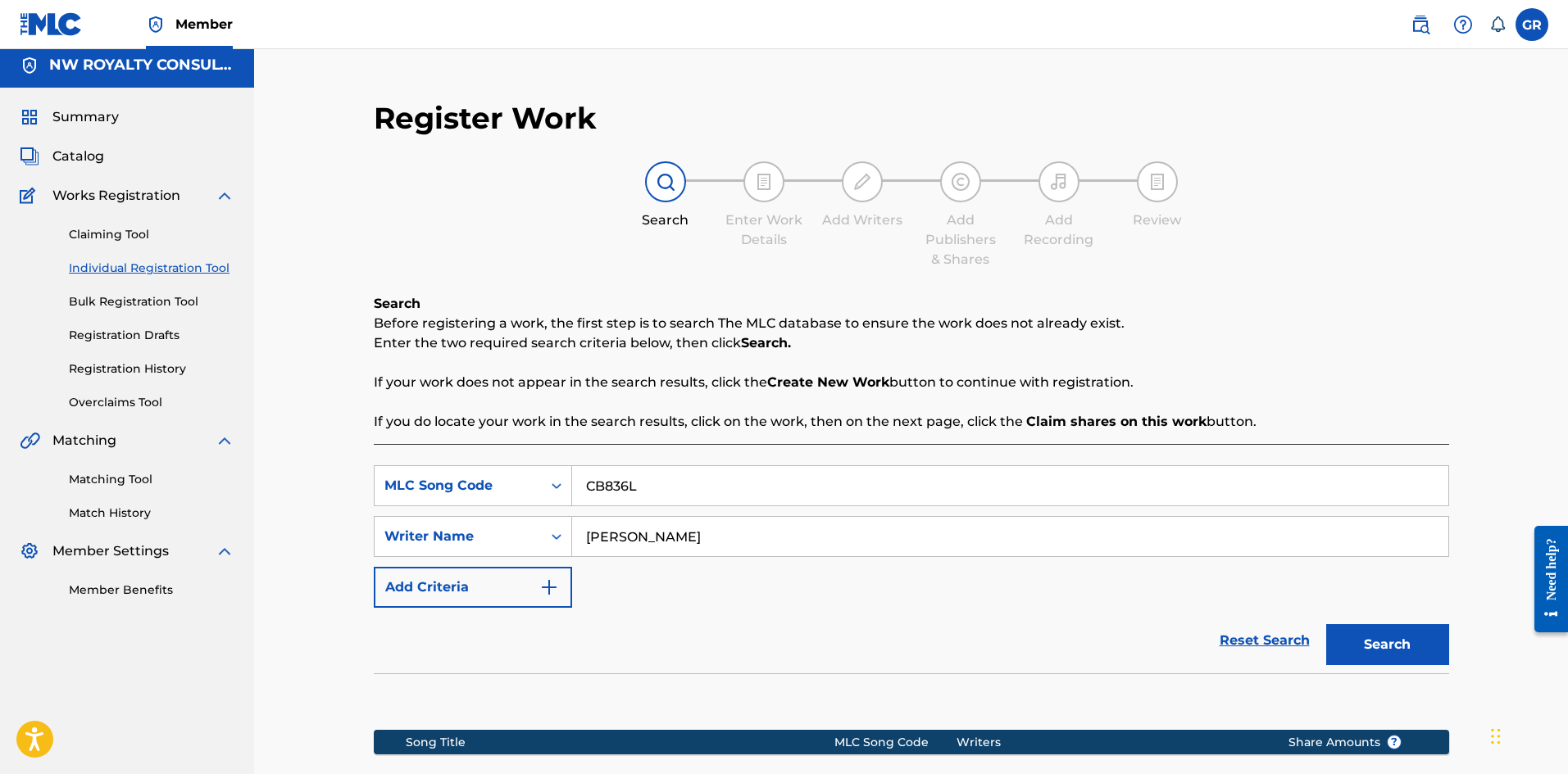
scroll to position [0, 0]
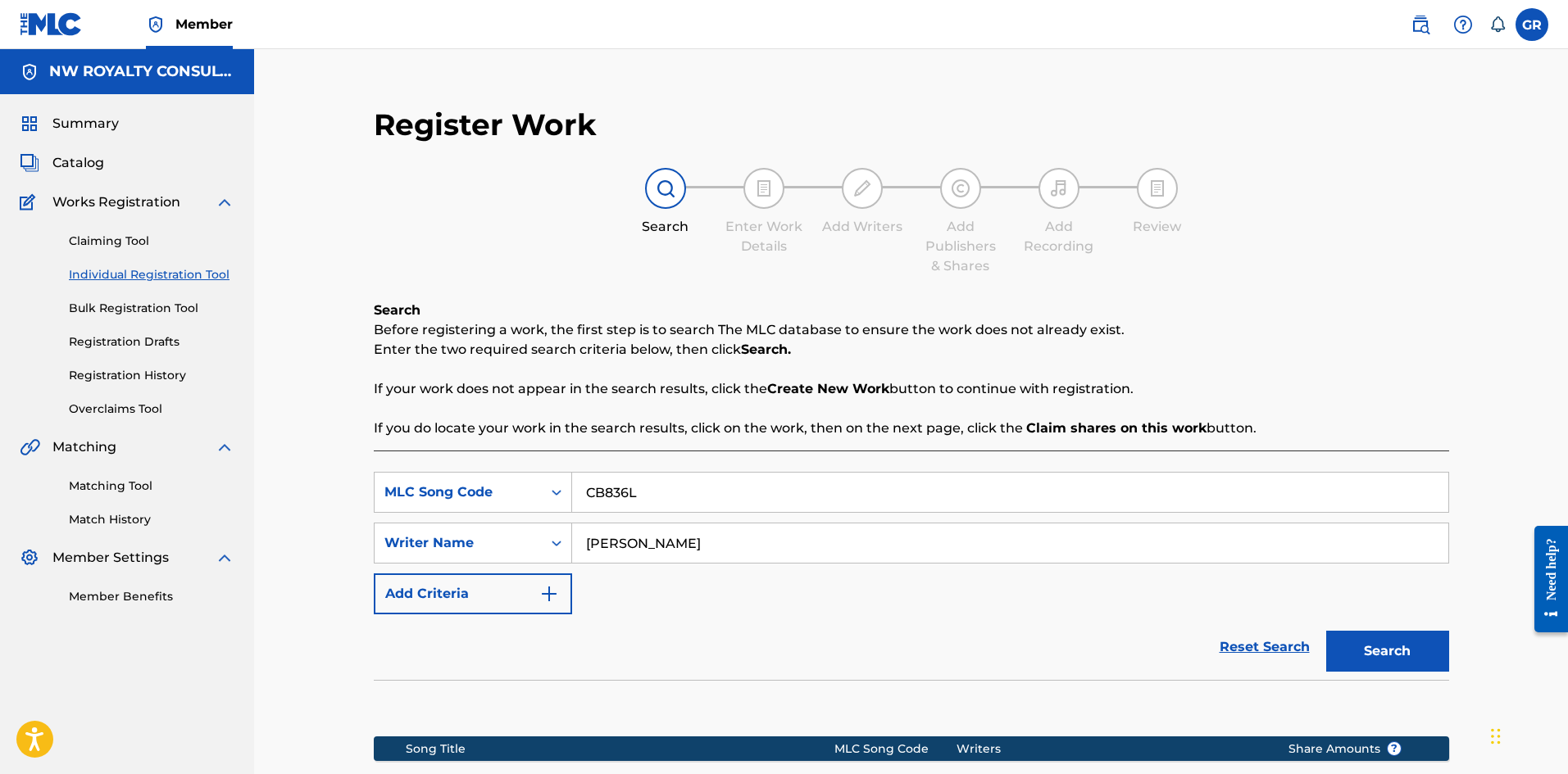
click at [75, 163] on span "Catalog" at bounding box center [78, 162] width 52 height 19
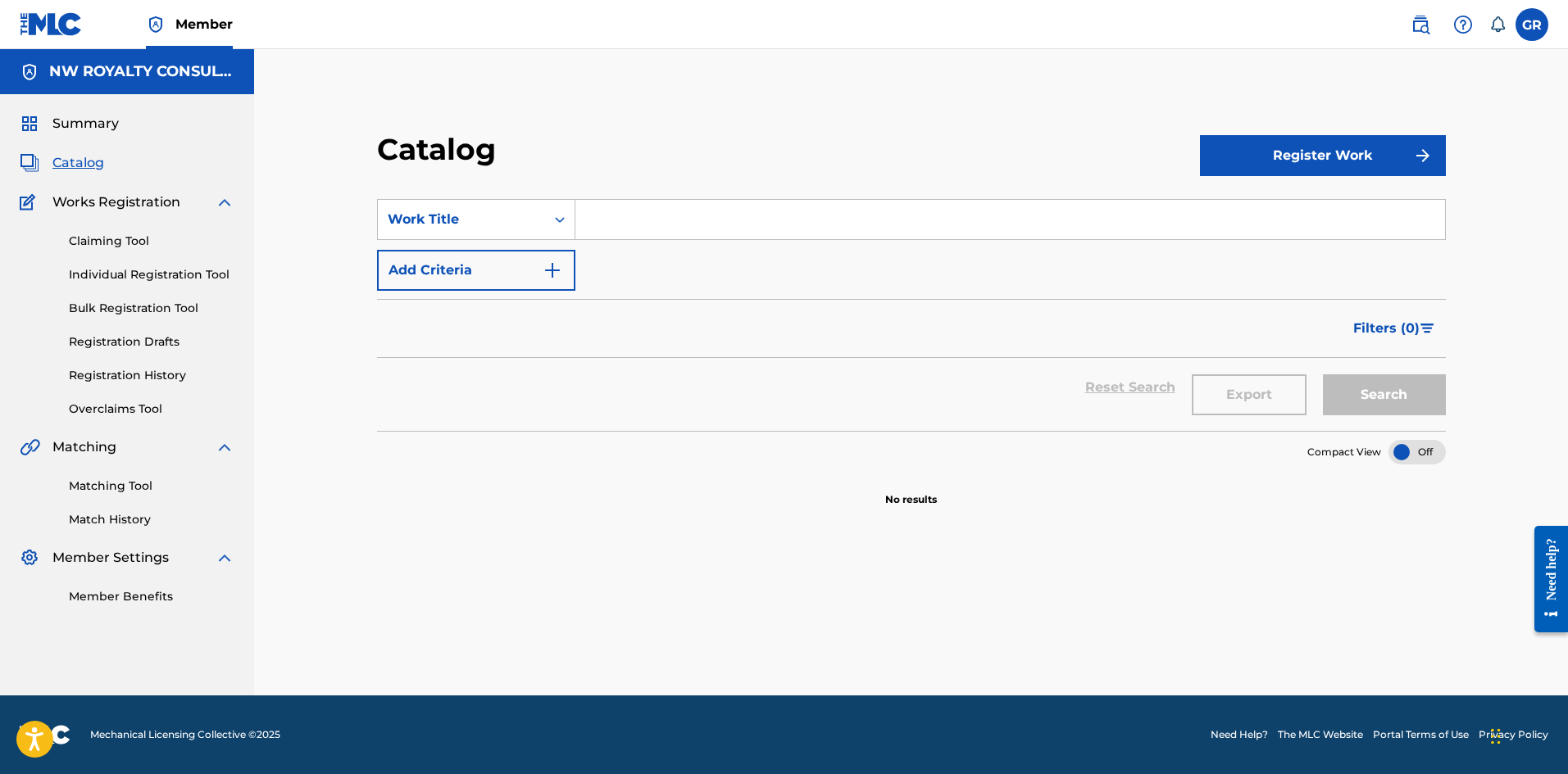
click at [604, 213] on input "Search Form" at bounding box center [1009, 219] width 869 height 40
drag, startPoint x: 655, startPoint y: 220, endPoint x: 569, endPoint y: 214, distance: 86.2
click at [569, 214] on div "SearchWithCriteria88245533-310c-49d5-98d4-cb1987b4b2e2 Work Title cream" at bounding box center [911, 219] width 1068 height 41
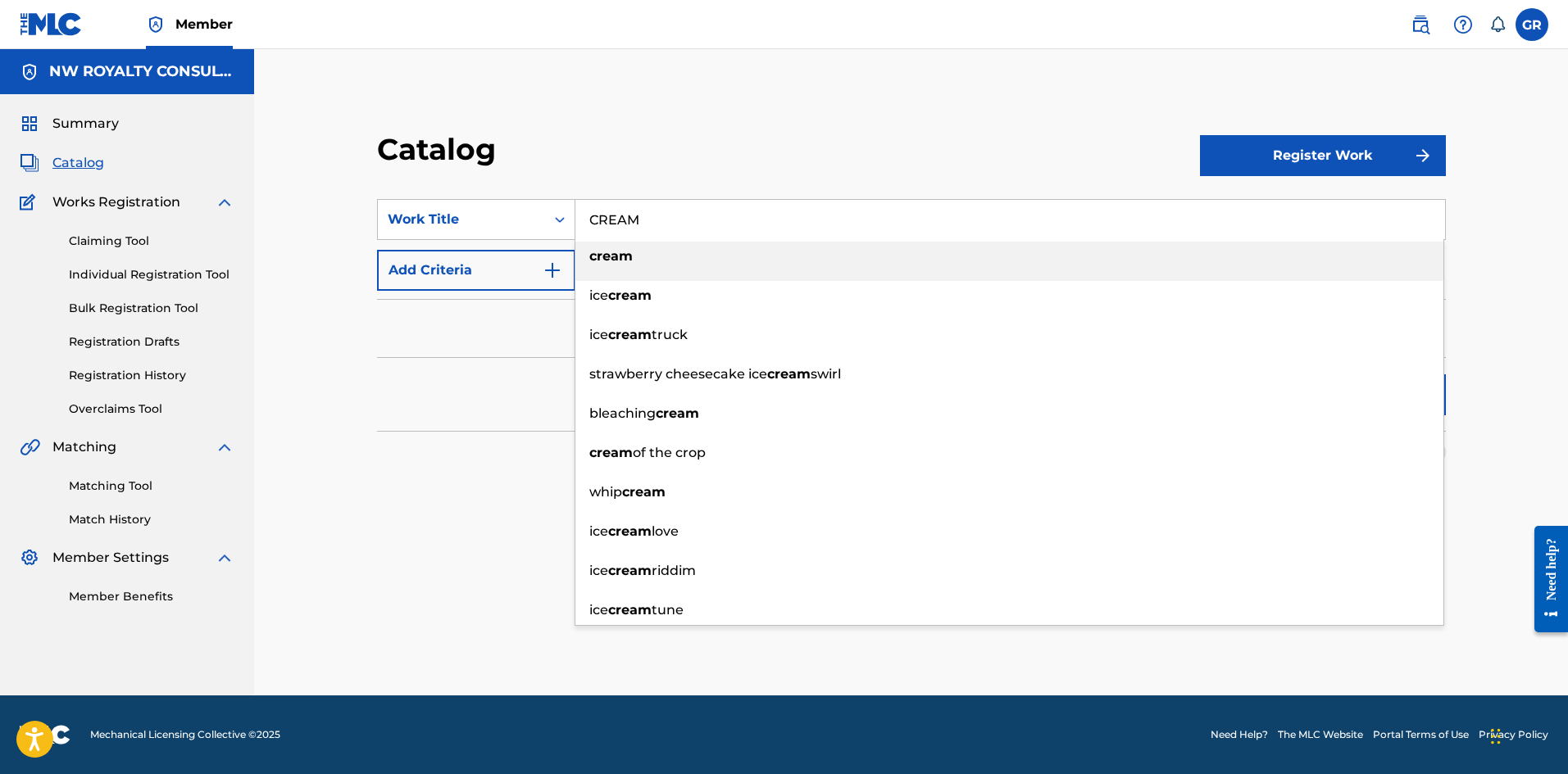
type input "CREAM"
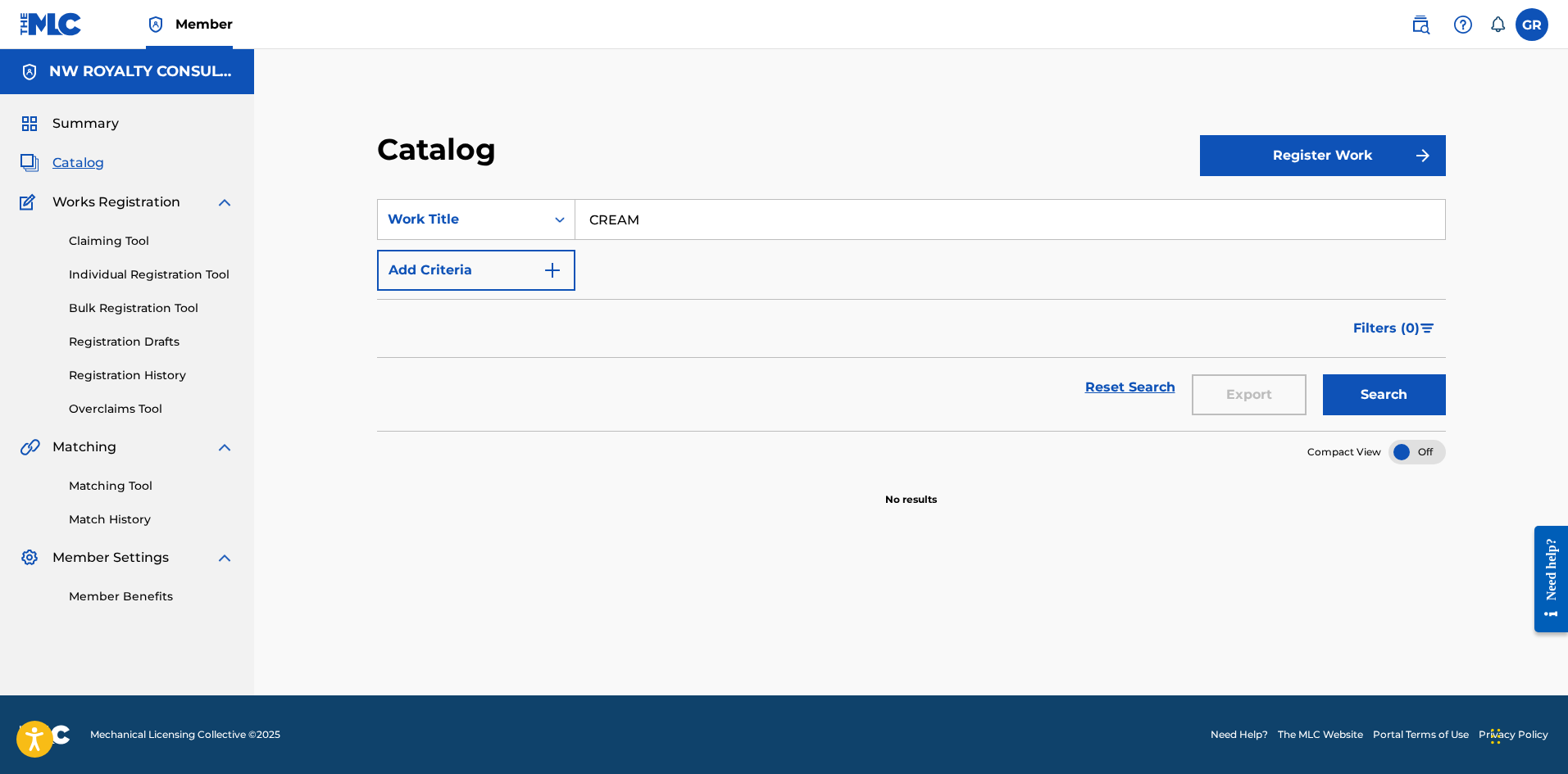
click at [626, 142] on div "Catalog" at bounding box center [788, 155] width 823 height 48
click at [528, 269] on button "Add Criteria" at bounding box center [476, 270] width 198 height 41
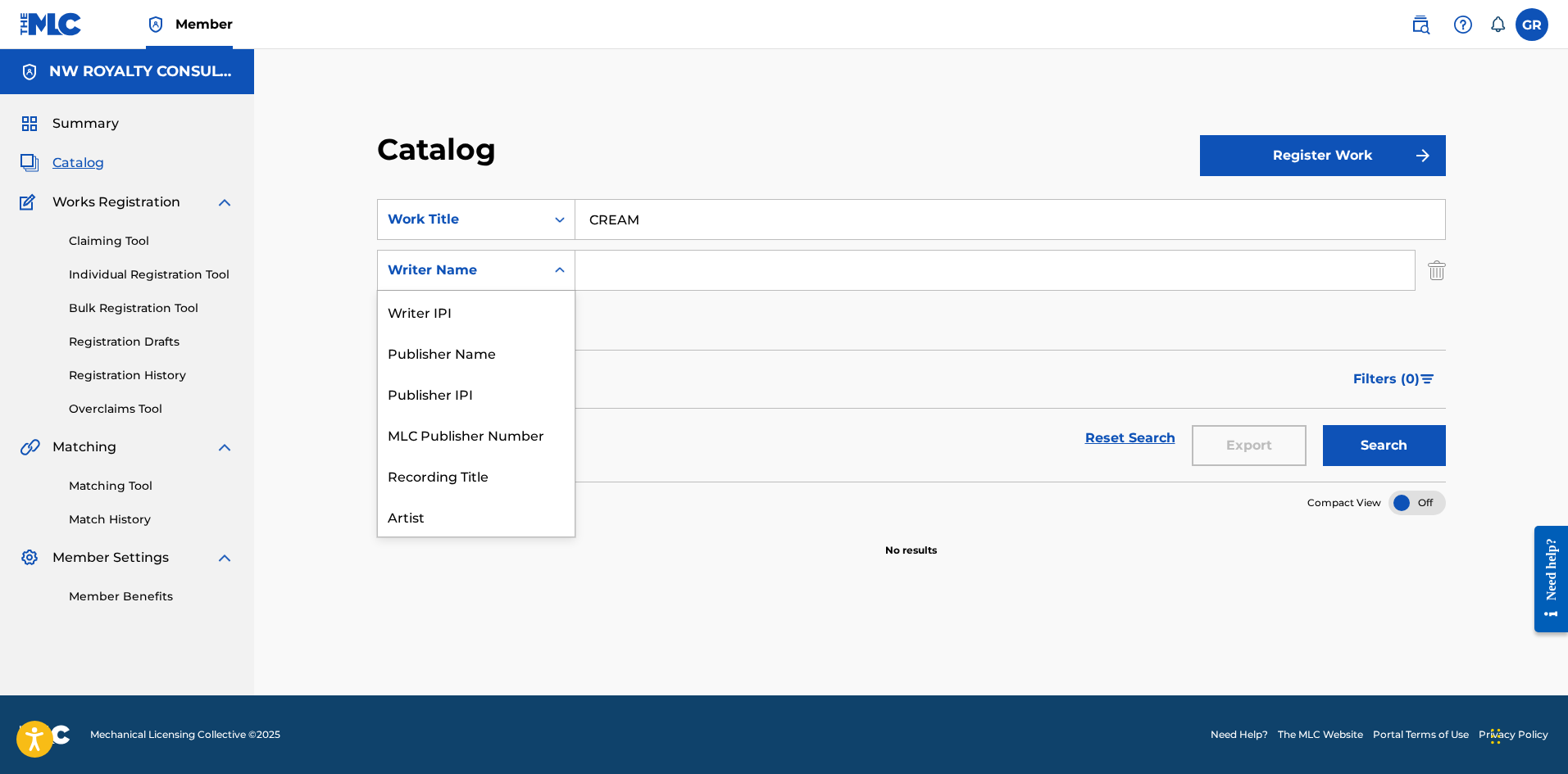
click at [528, 269] on div "Writer Name" at bounding box center [462, 270] width 147 height 19
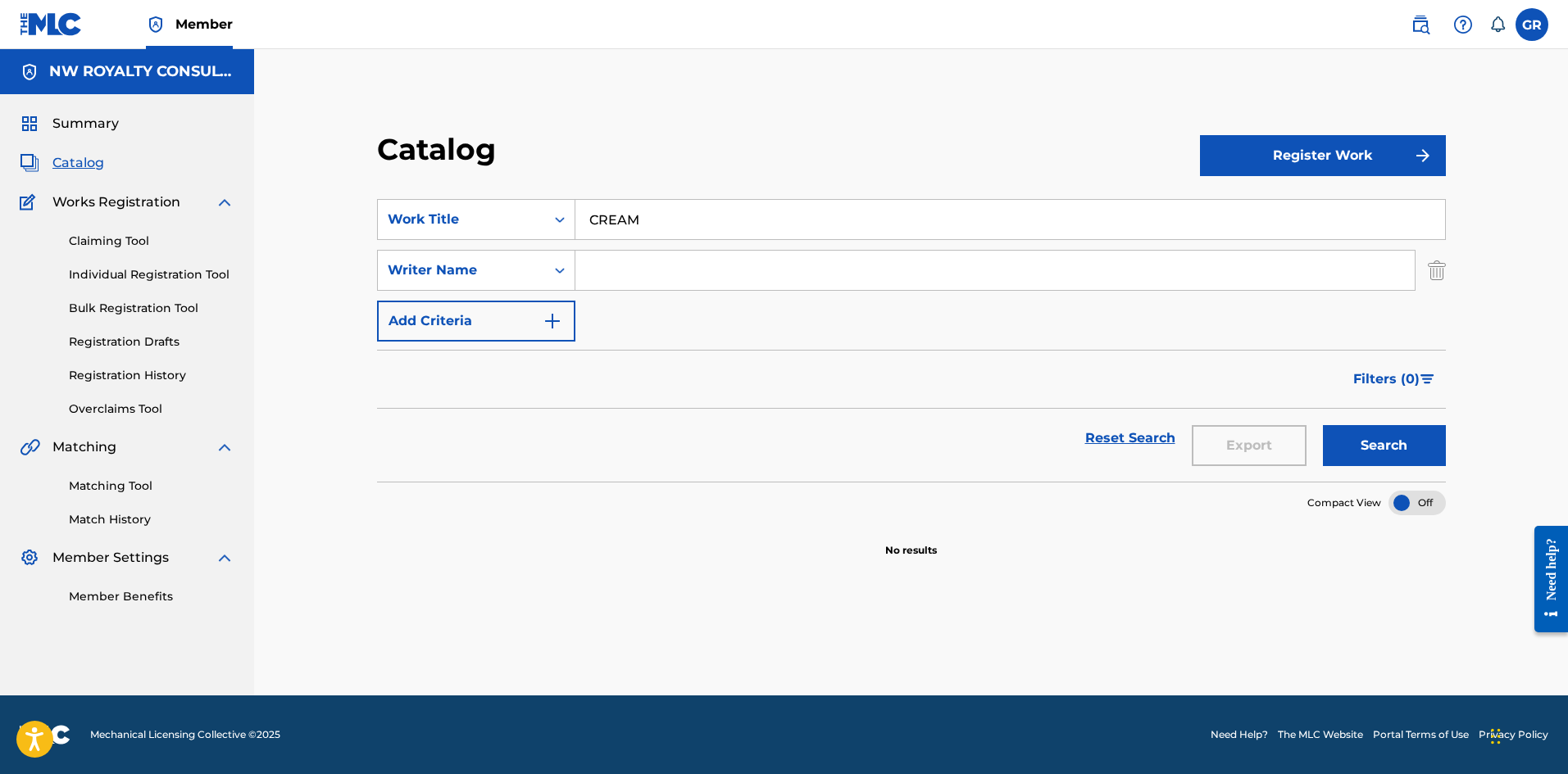
click at [637, 269] on input "Search Form" at bounding box center [995, 270] width 839 height 40
type input "[PERSON_NAME]"
click at [1409, 446] on button "Search" at bounding box center [1384, 445] width 123 height 41
